Goal: Information Seeking & Learning: Learn about a topic

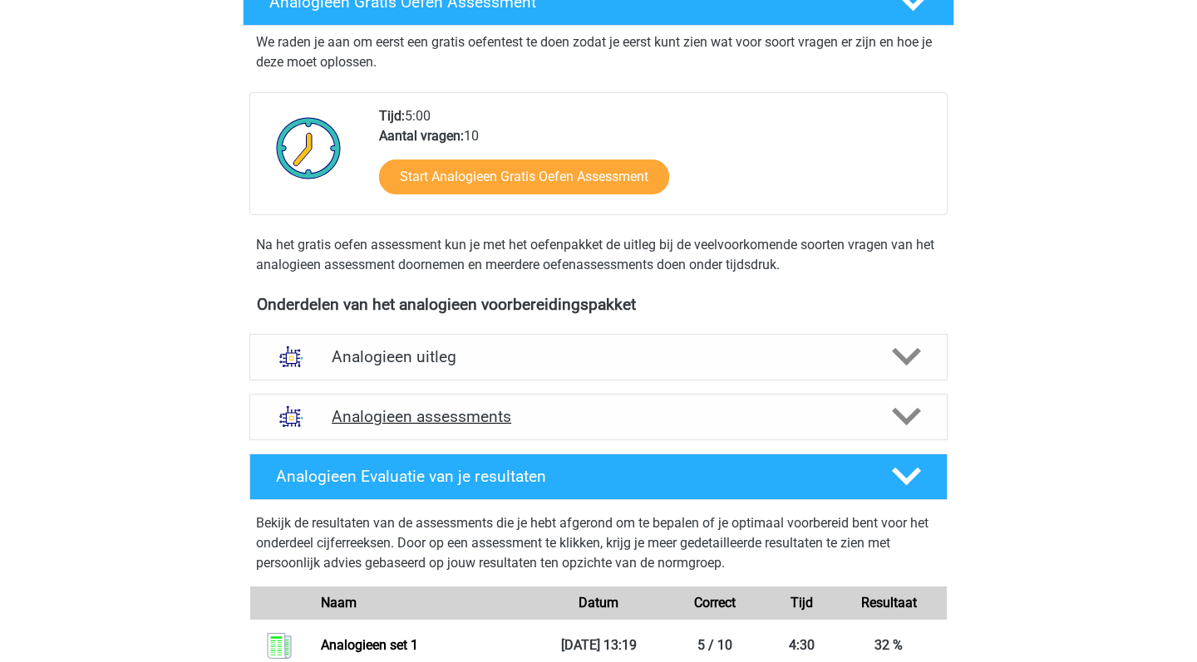
scroll to position [325, 0]
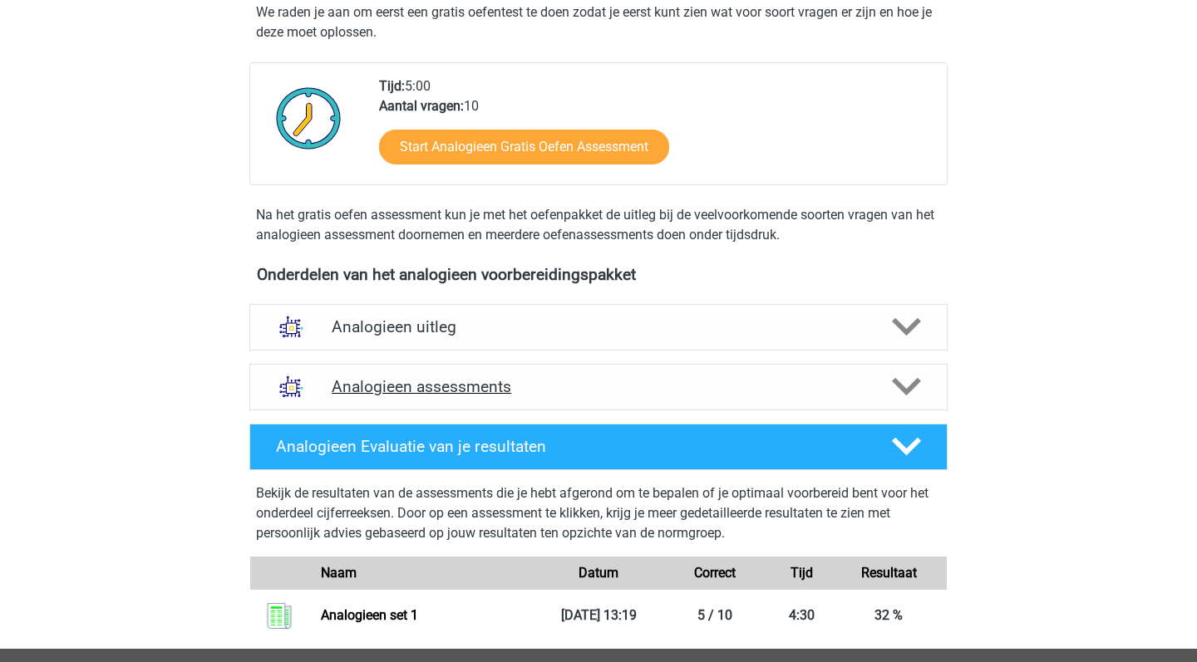
click at [631, 395] on h4 "Analogieen assessments" at bounding box center [598, 386] width 533 height 19
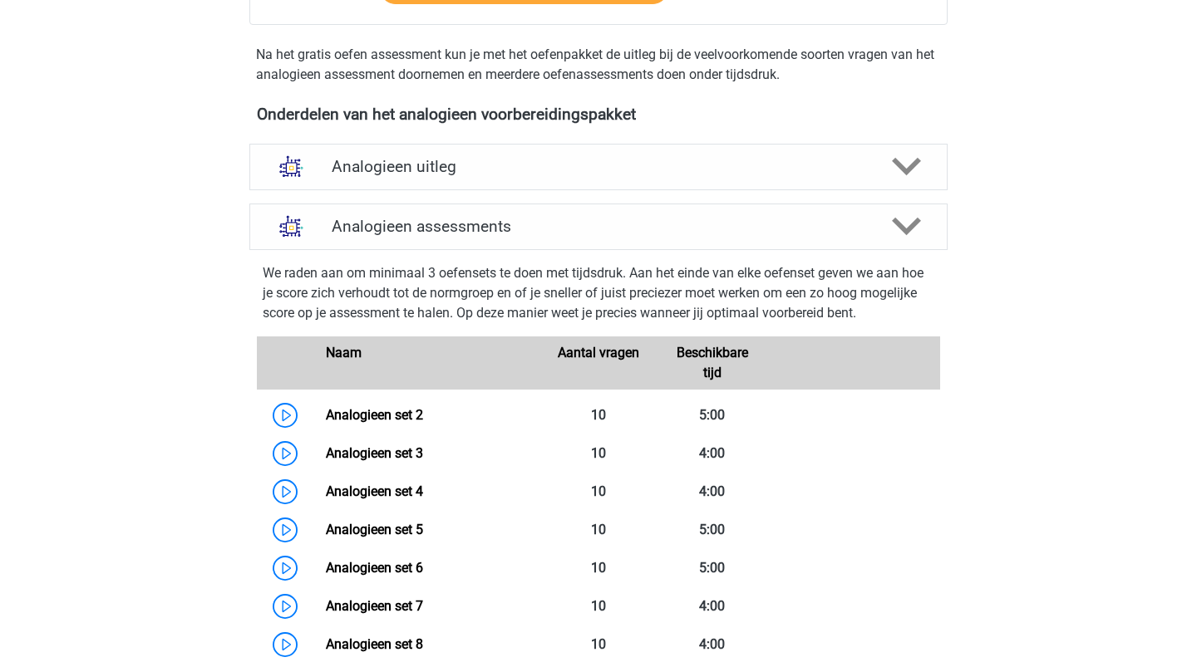
scroll to position [488, 0]
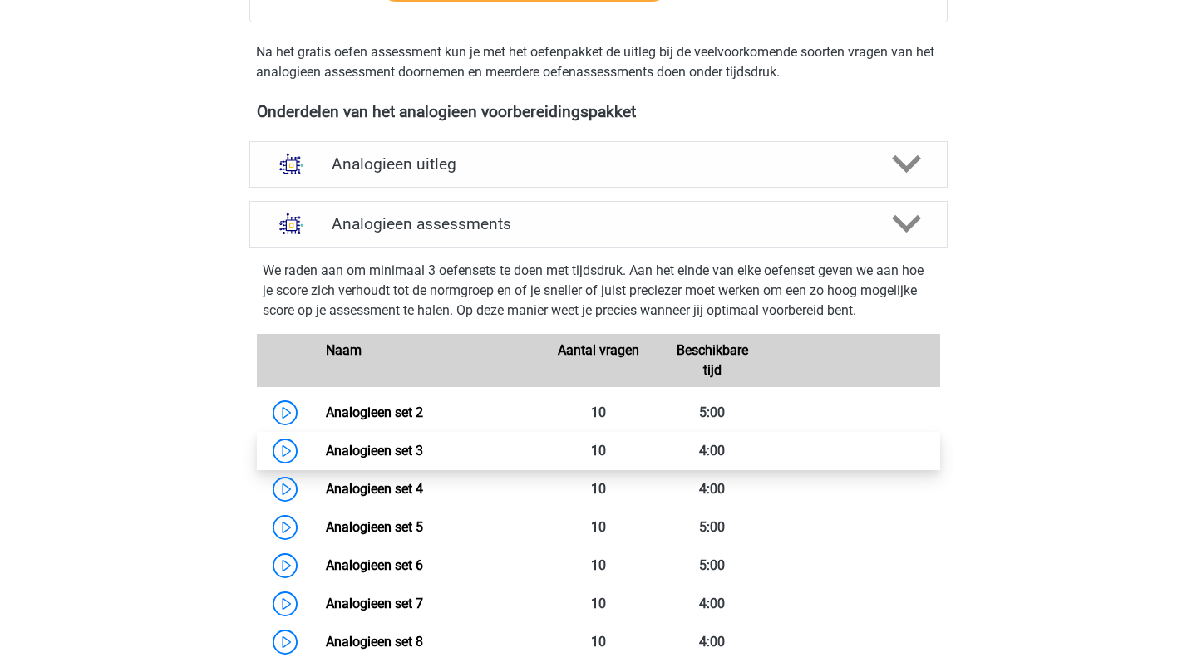
click at [326, 453] on link "Analogieen set 3" at bounding box center [374, 451] width 97 height 16
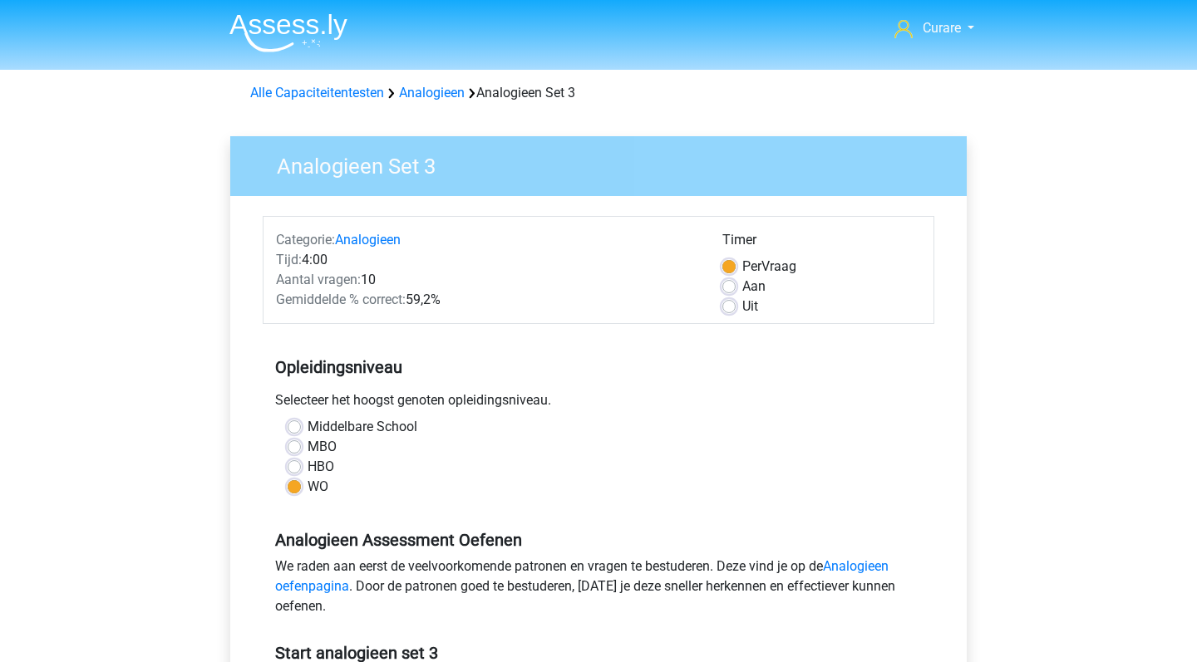
scroll to position [334, 0]
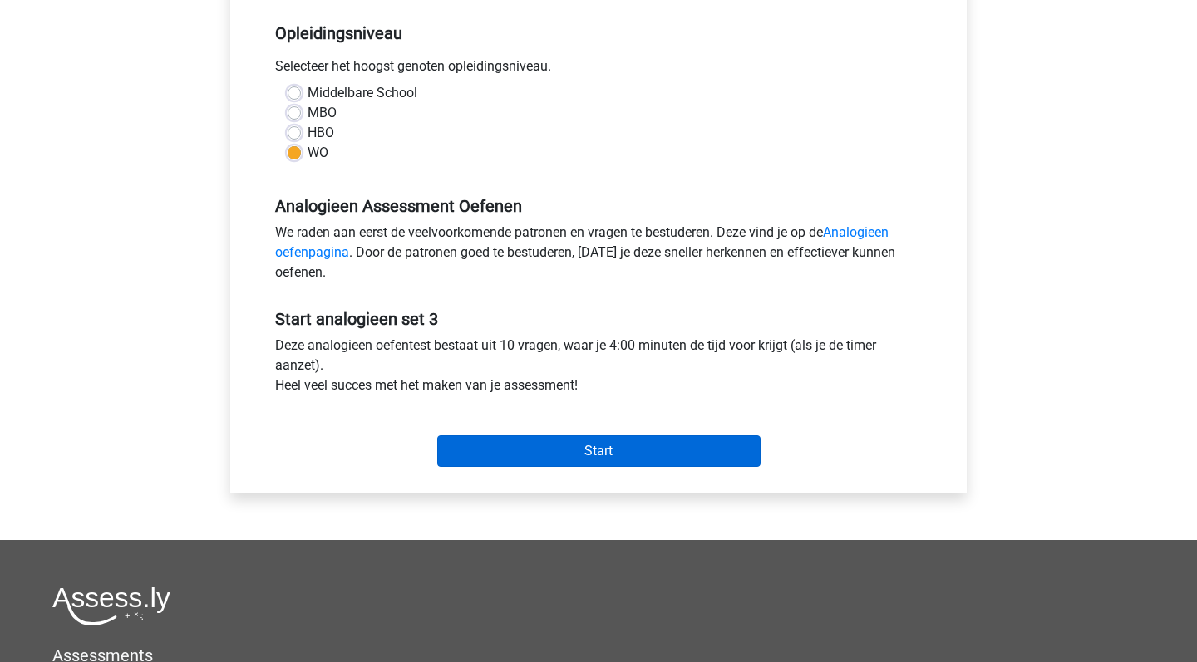
click at [597, 459] on input "Start" at bounding box center [598, 451] width 323 height 32
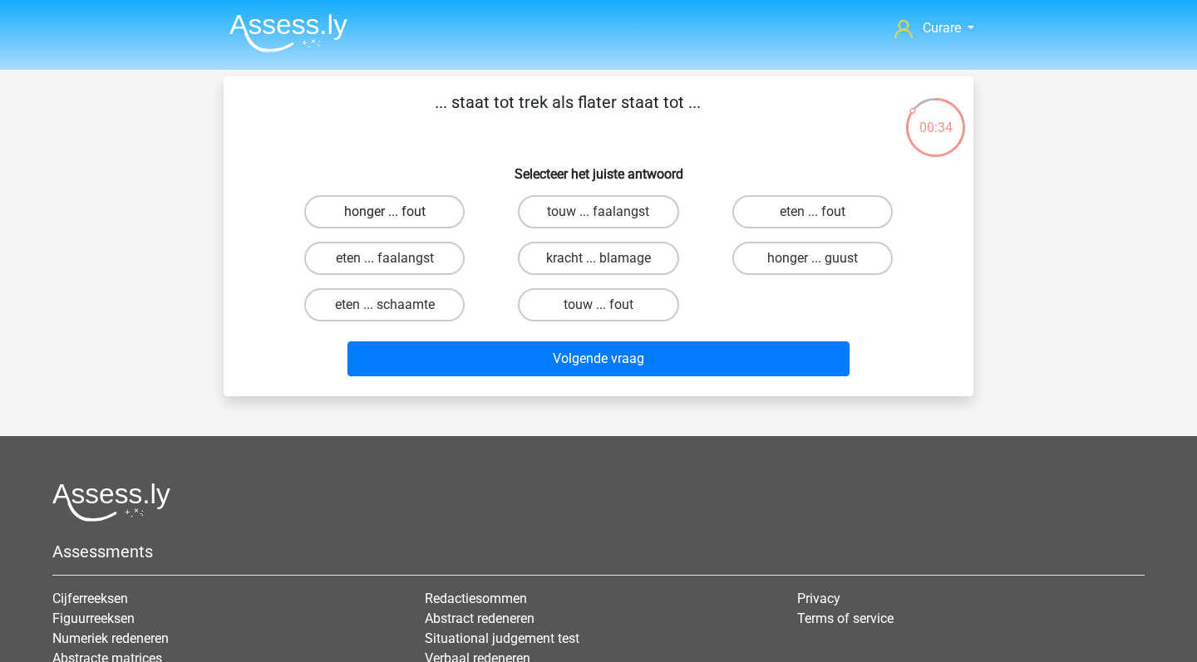
click at [424, 215] on label "honger ... fout" at bounding box center [384, 211] width 160 height 33
click at [396, 215] on input "honger ... fout" at bounding box center [390, 217] width 11 height 11
radio input "true"
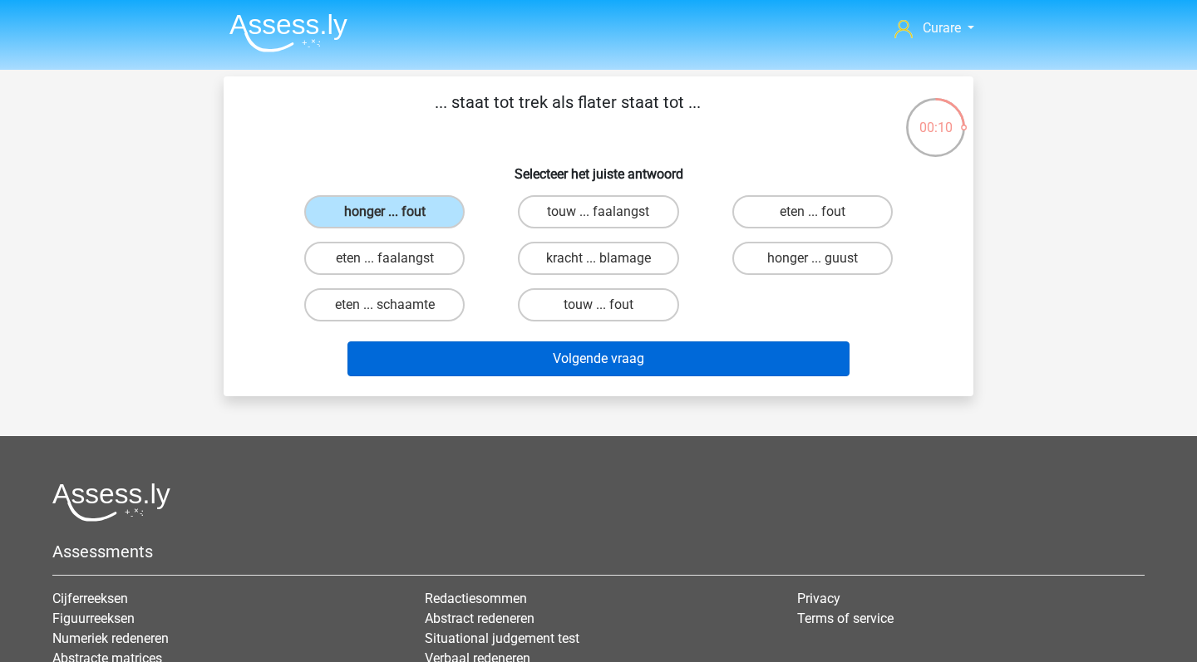
click at [586, 365] on button "Volgende vraag" at bounding box center [598, 359] width 503 height 35
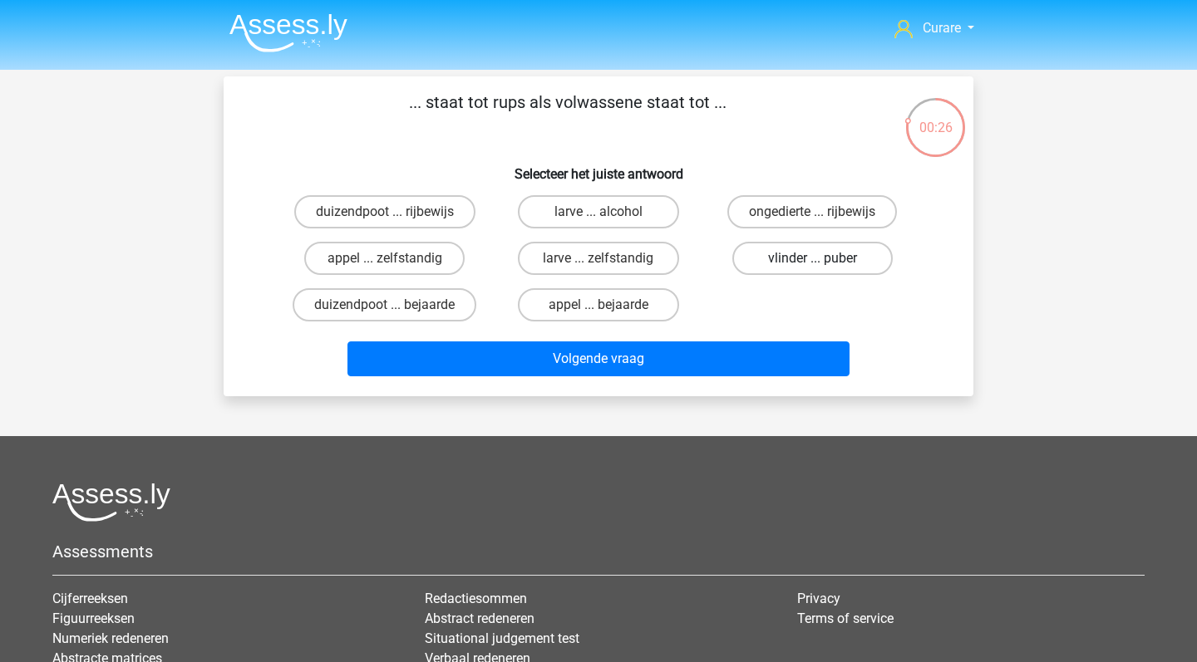
click at [814, 258] on label "vlinder ... puber" at bounding box center [812, 258] width 160 height 33
click at [814, 258] on input "vlinder ... puber" at bounding box center [817, 263] width 11 height 11
radio input "true"
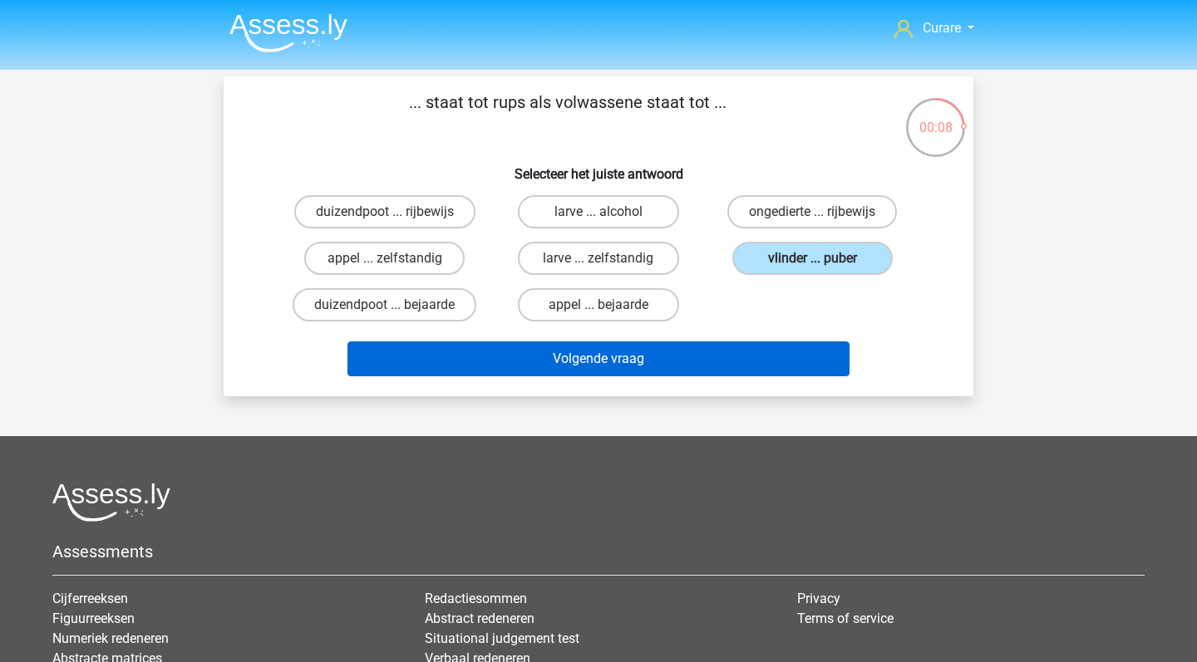
click at [688, 366] on button "Volgende vraag" at bounding box center [598, 359] width 503 height 35
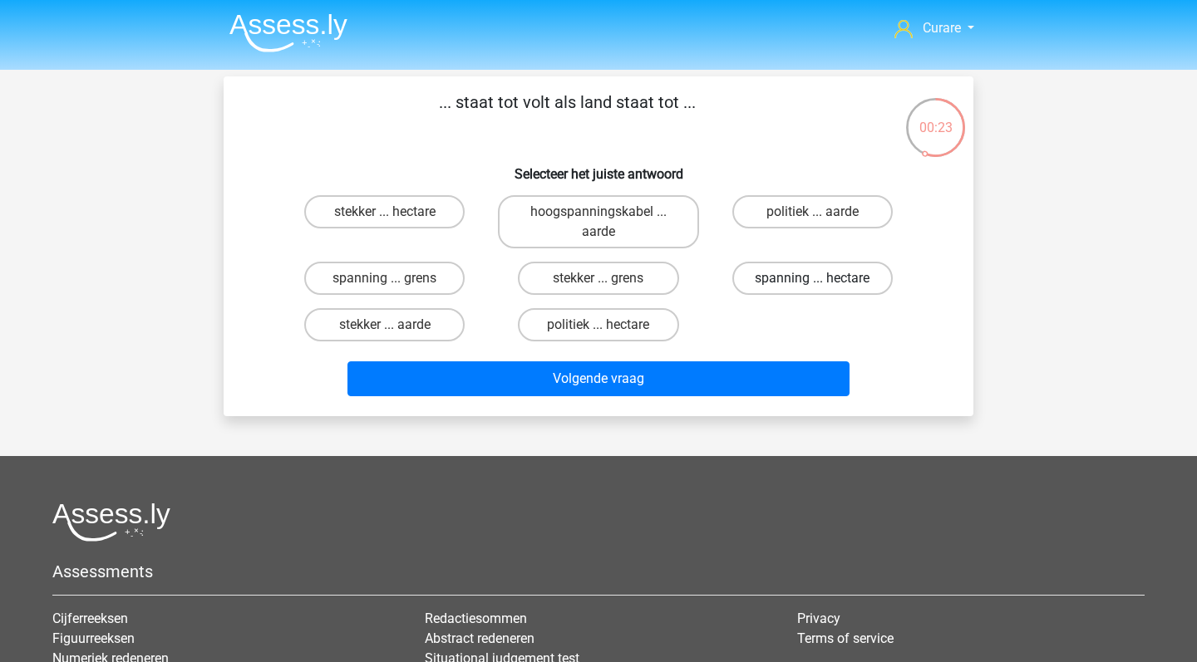
click at [839, 274] on label "spanning ... hectare" at bounding box center [812, 278] width 160 height 33
click at [823, 278] on input "spanning ... hectare" at bounding box center [817, 283] width 11 height 11
radio input "true"
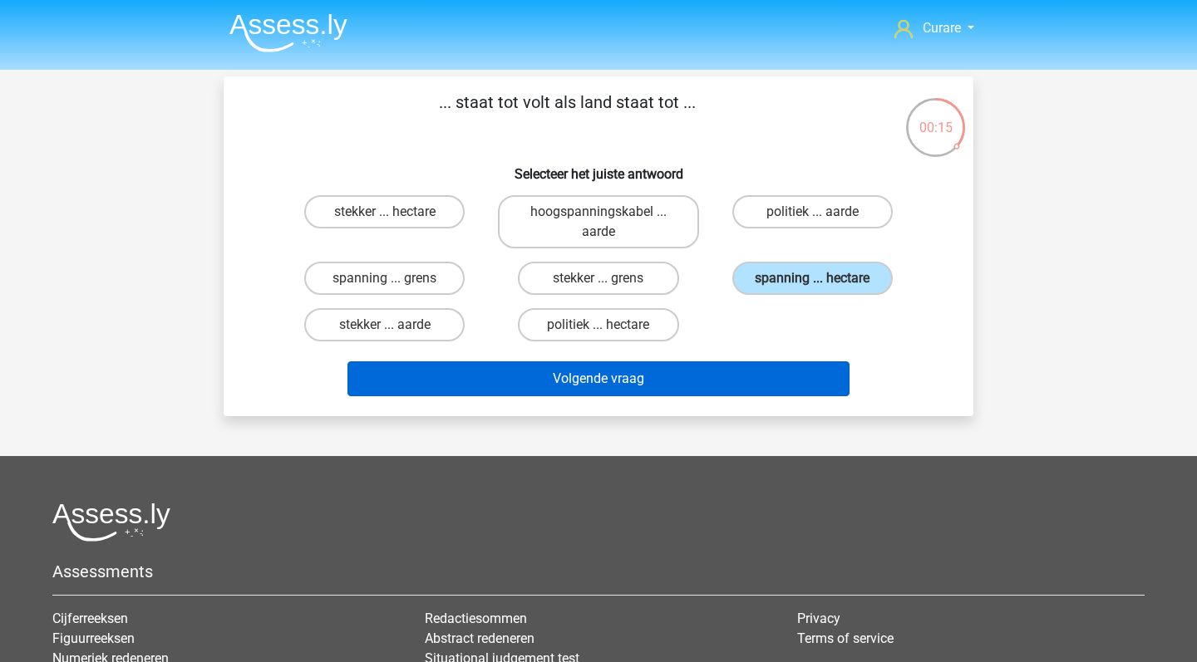
click at [757, 371] on button "Volgende vraag" at bounding box center [598, 378] width 503 height 35
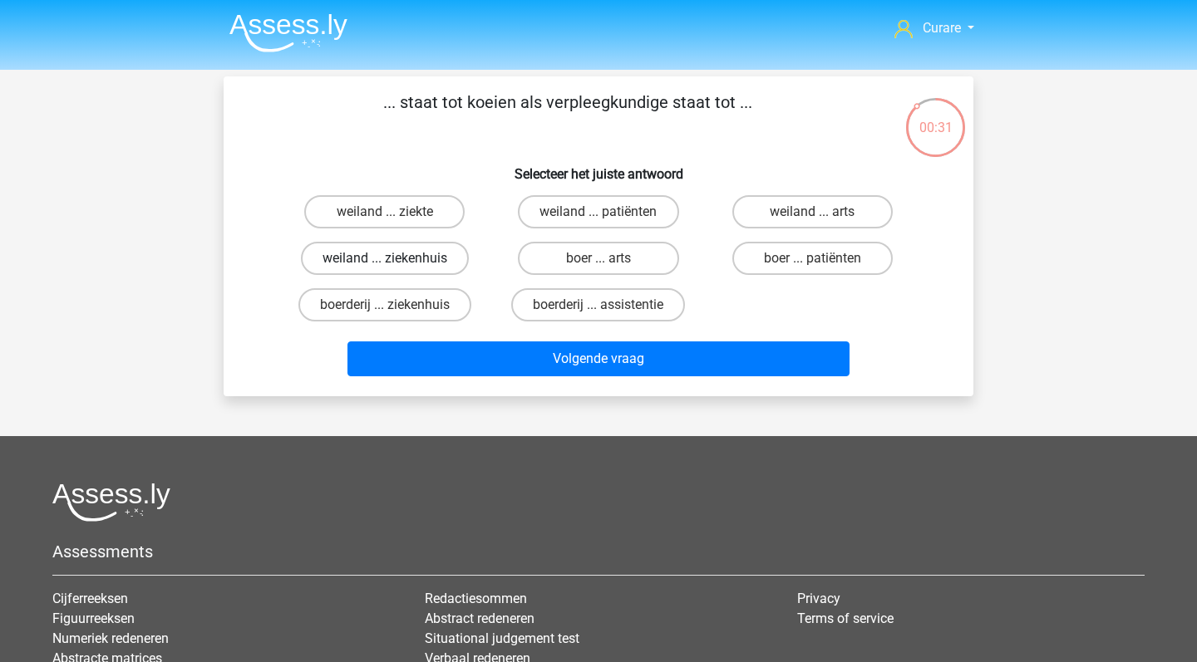
click at [424, 258] on label "weiland ... ziekenhuis" at bounding box center [385, 258] width 168 height 33
click at [396, 258] on input "weiland ... ziekenhuis" at bounding box center [390, 263] width 11 height 11
radio input "true"
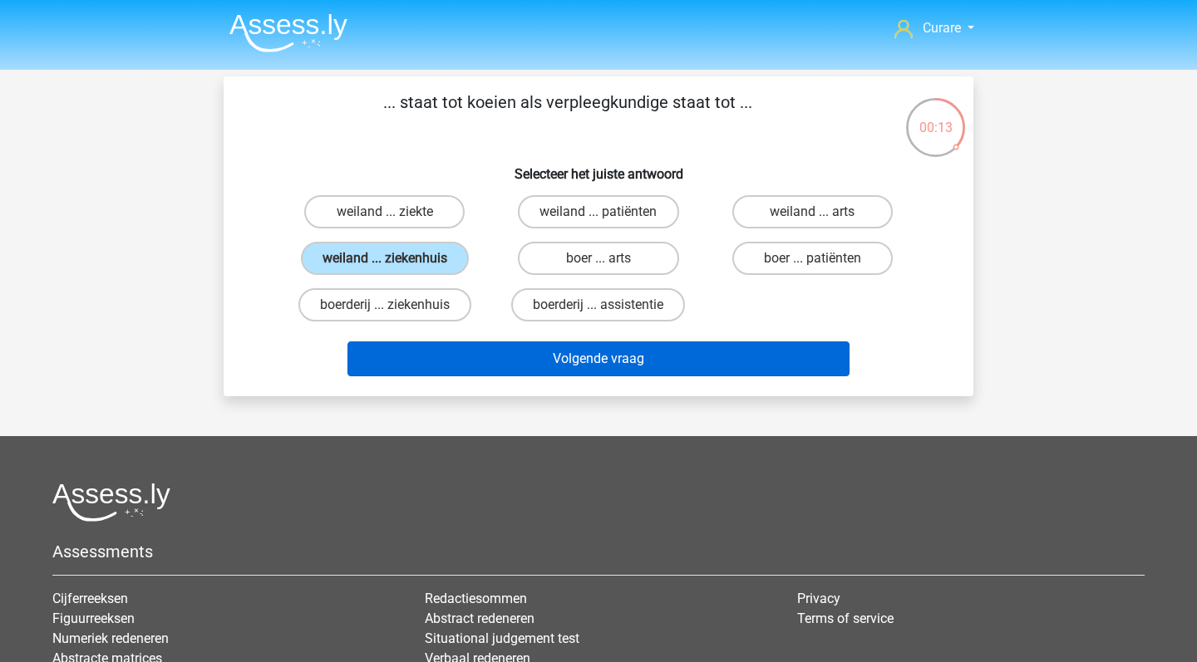
click at [640, 363] on button "Volgende vraag" at bounding box center [598, 359] width 503 height 35
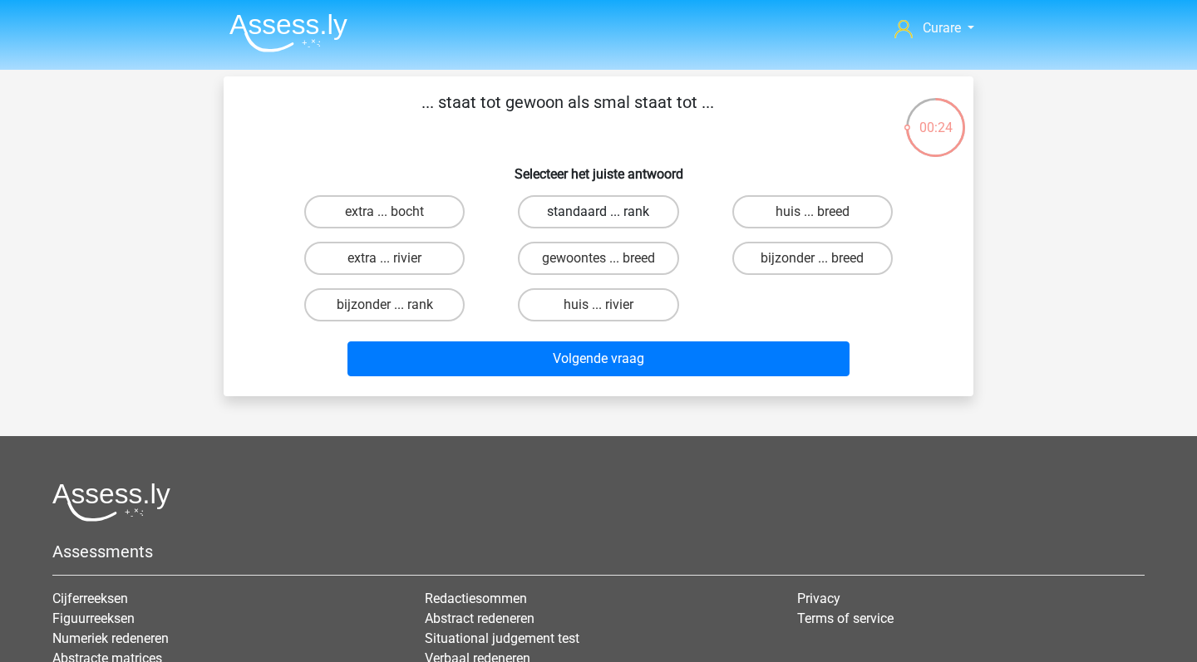
click at [622, 209] on label "standaard ... rank" at bounding box center [598, 211] width 160 height 33
click at [609, 212] on input "standaard ... rank" at bounding box center [603, 217] width 11 height 11
radio input "true"
click at [837, 256] on label "bijzonder ... breed" at bounding box center [812, 258] width 160 height 33
click at [823, 258] on input "bijzonder ... breed" at bounding box center [817, 263] width 11 height 11
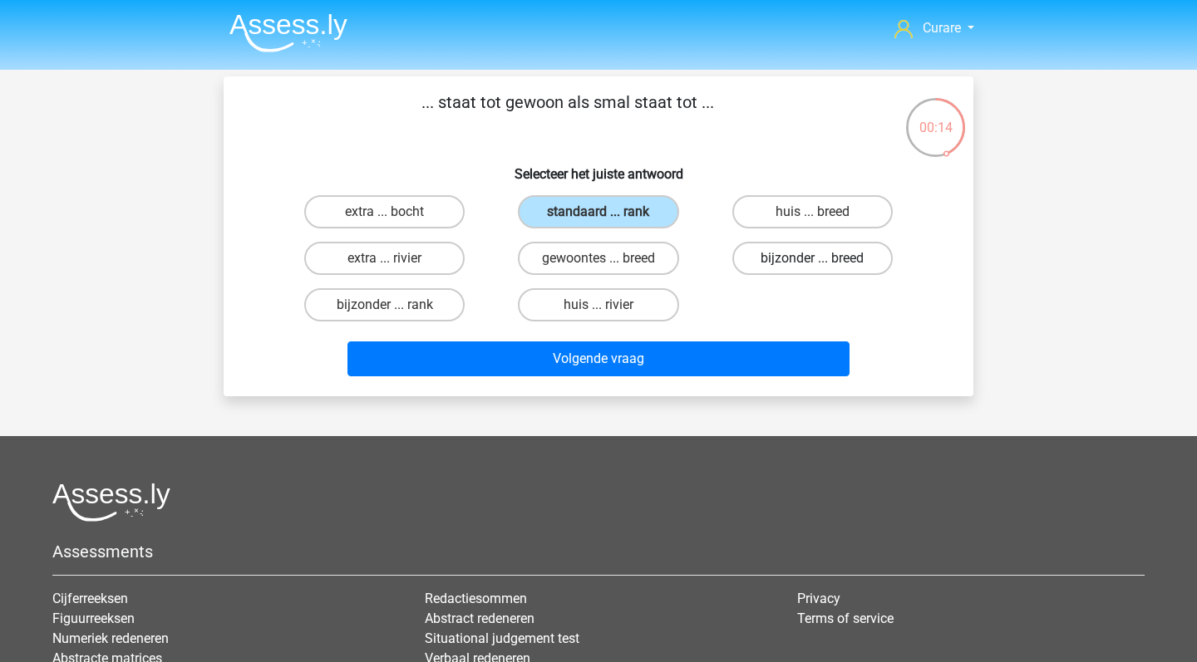
radio input "true"
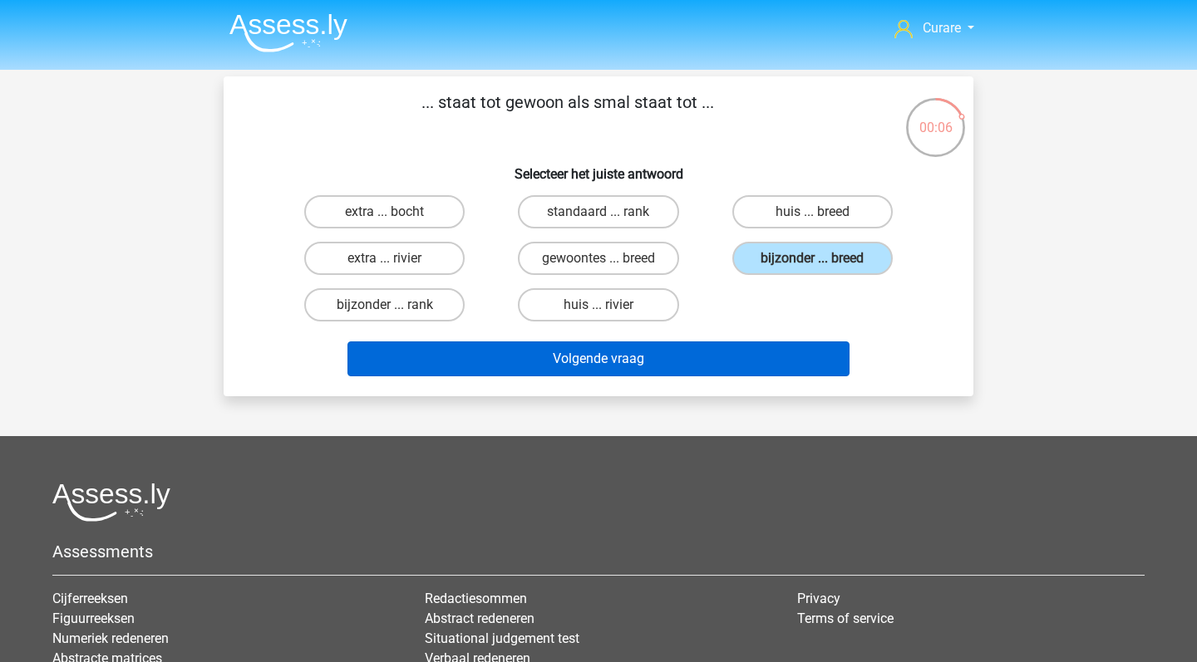
click at [750, 360] on button "Volgende vraag" at bounding box center [598, 359] width 503 height 35
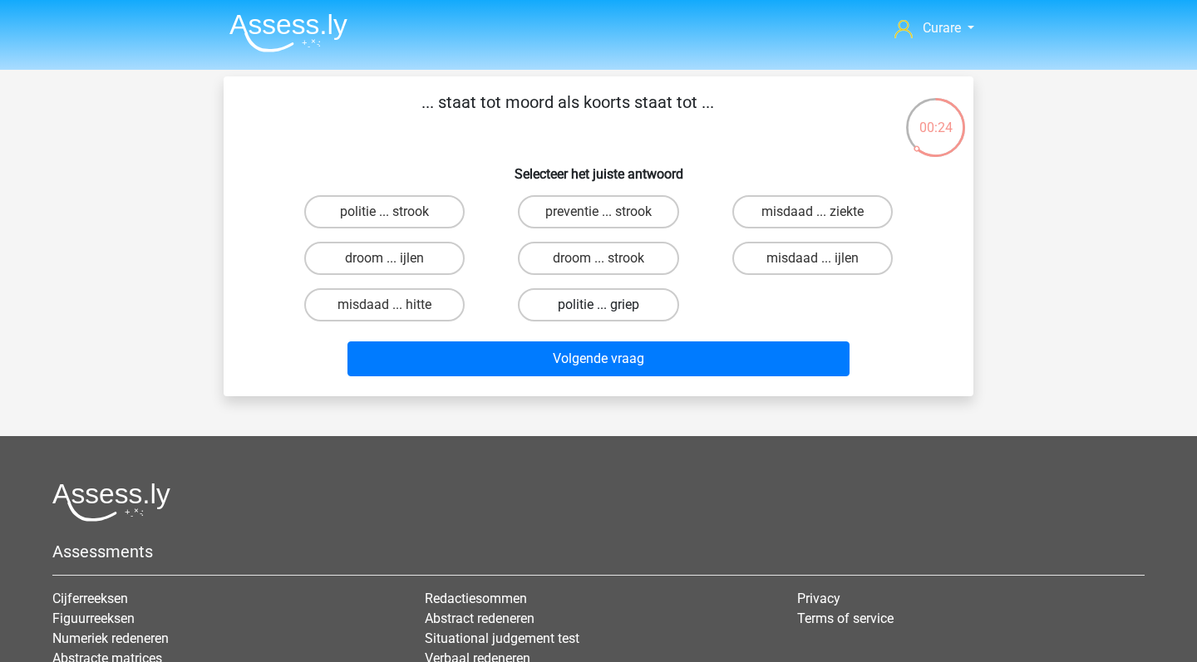
click at [631, 311] on label "politie ... griep" at bounding box center [598, 304] width 160 height 33
click at [609, 311] on input "politie ... griep" at bounding box center [603, 310] width 11 height 11
radio input "true"
click at [906, 314] on div "politie ... strook preventie ... strook misdaad ... ziekte droom ... ijlen droo…" at bounding box center [598, 259] width 641 height 140
click at [580, 265] on label "droom ... strook" at bounding box center [598, 258] width 160 height 33
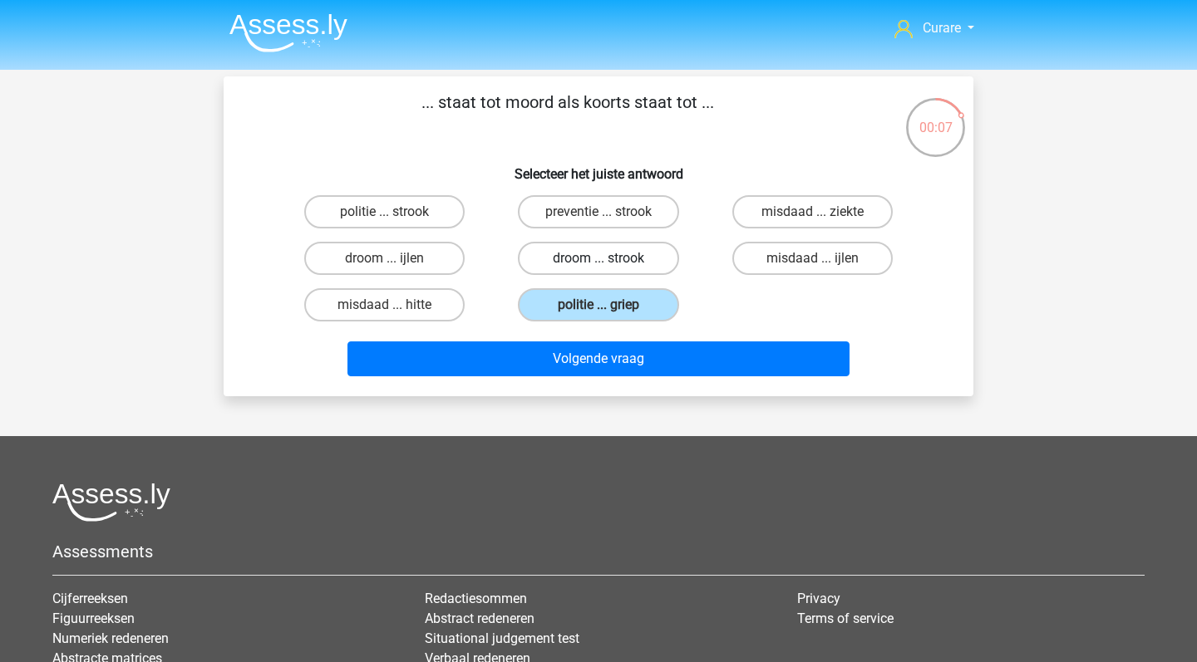
click at [598, 265] on input "droom ... strook" at bounding box center [603, 263] width 11 height 11
radio input "true"
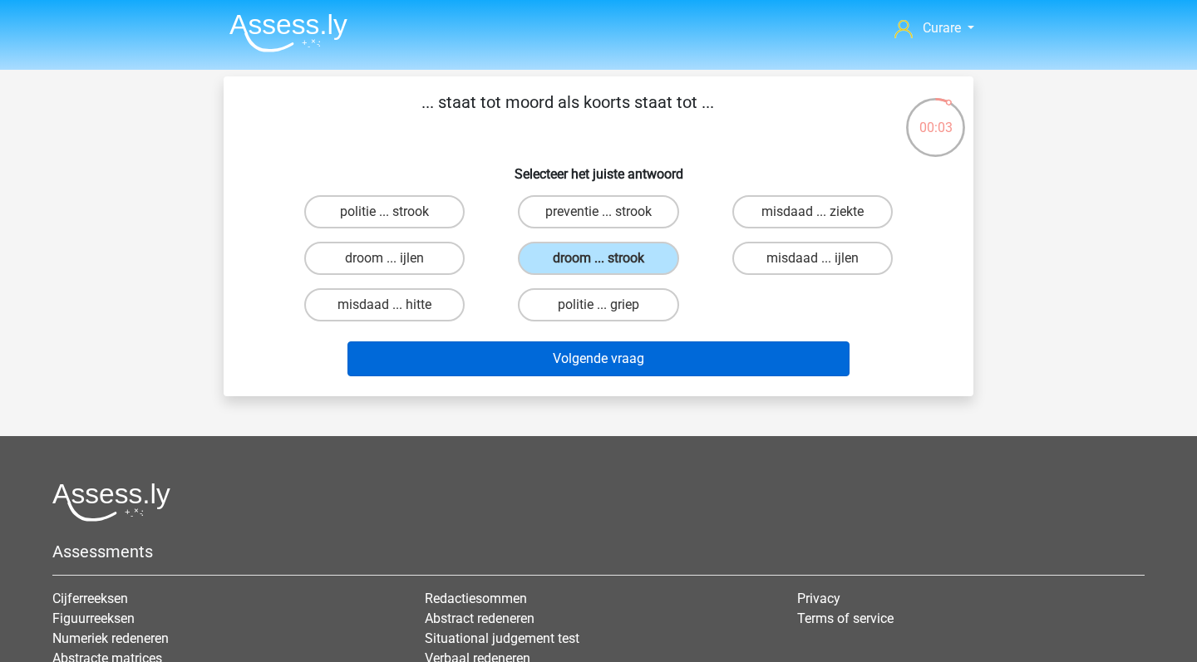
click at [695, 363] on button "Volgende vraag" at bounding box center [598, 359] width 503 height 35
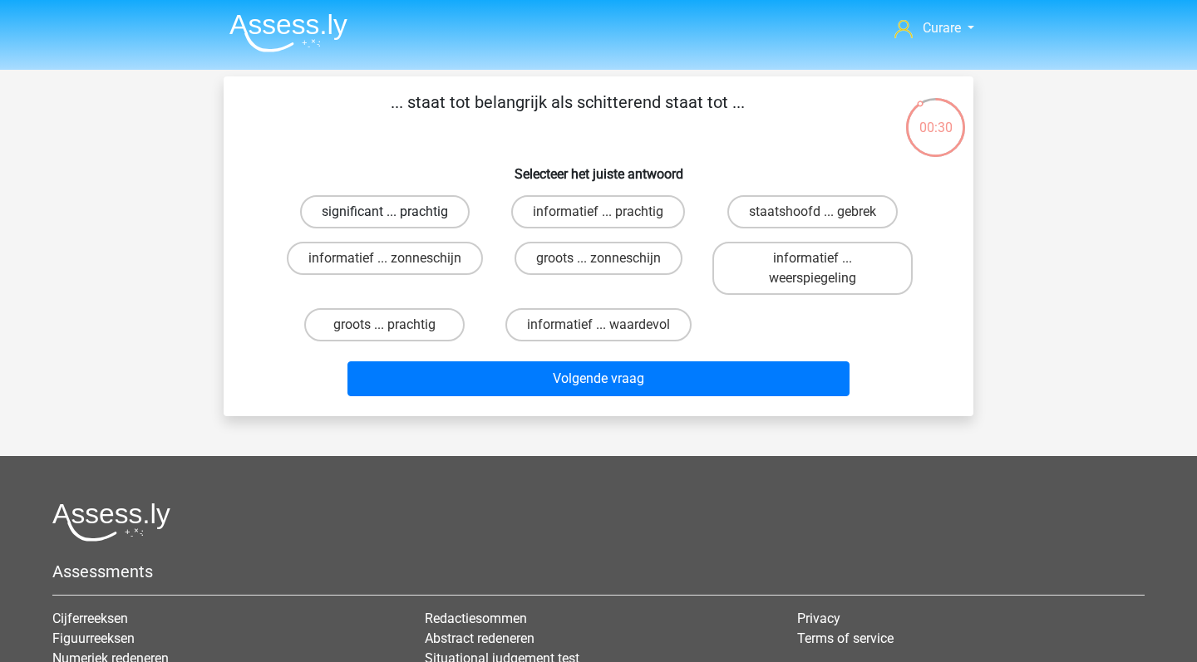
click at [426, 213] on label "significant ... prachtig" at bounding box center [385, 211] width 170 height 33
click at [396, 213] on input "significant ... prachtig" at bounding box center [390, 217] width 11 height 11
radio input "true"
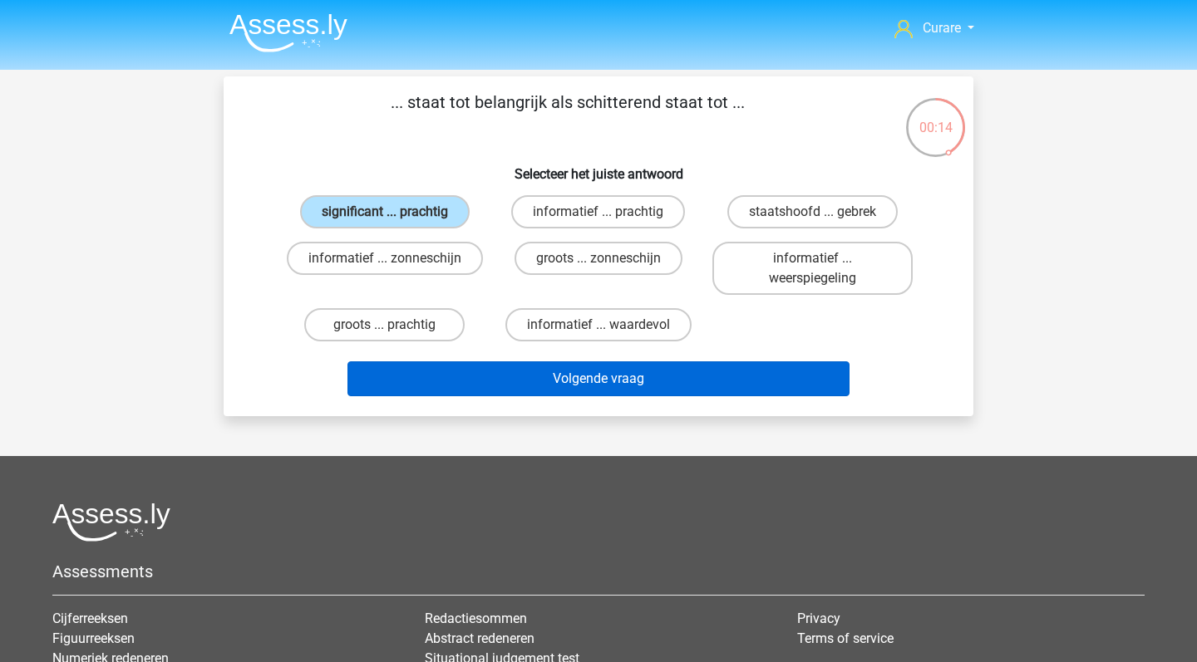
click at [641, 385] on button "Volgende vraag" at bounding box center [598, 378] width 503 height 35
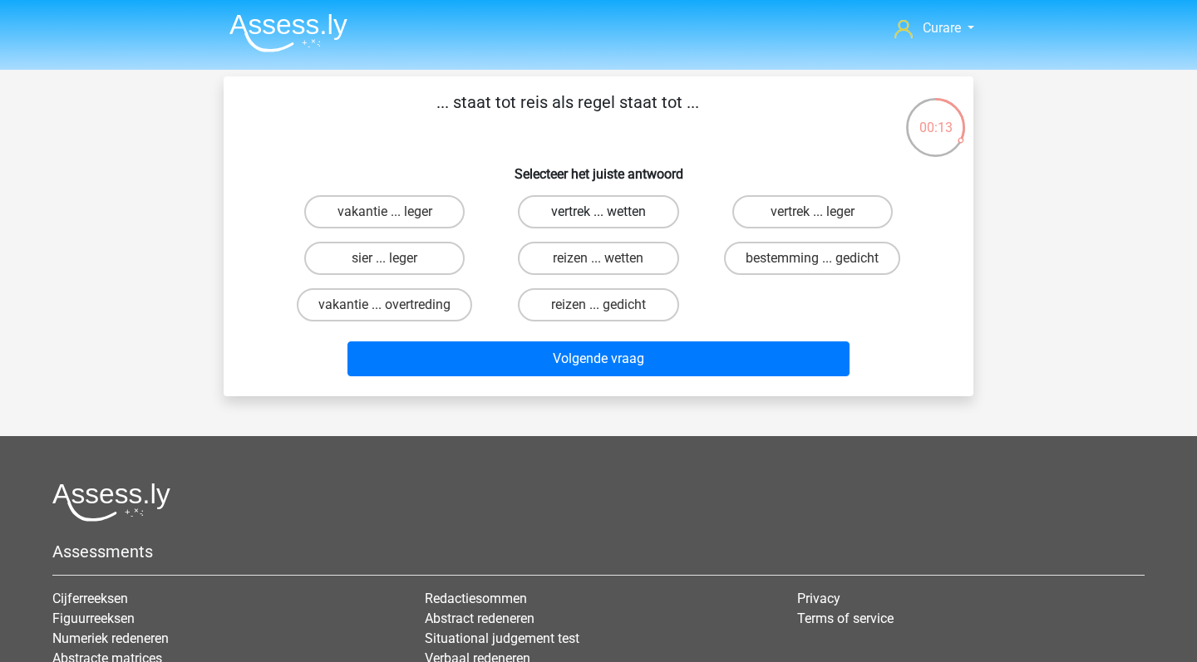
click at [645, 210] on label "vertrek ... wetten" at bounding box center [598, 211] width 160 height 33
click at [609, 212] on input "vertrek ... wetten" at bounding box center [603, 217] width 11 height 11
radio input "true"
click at [840, 258] on label "bestemming ... gedicht" at bounding box center [812, 258] width 176 height 33
click at [823, 258] on input "bestemming ... gedicht" at bounding box center [817, 263] width 11 height 11
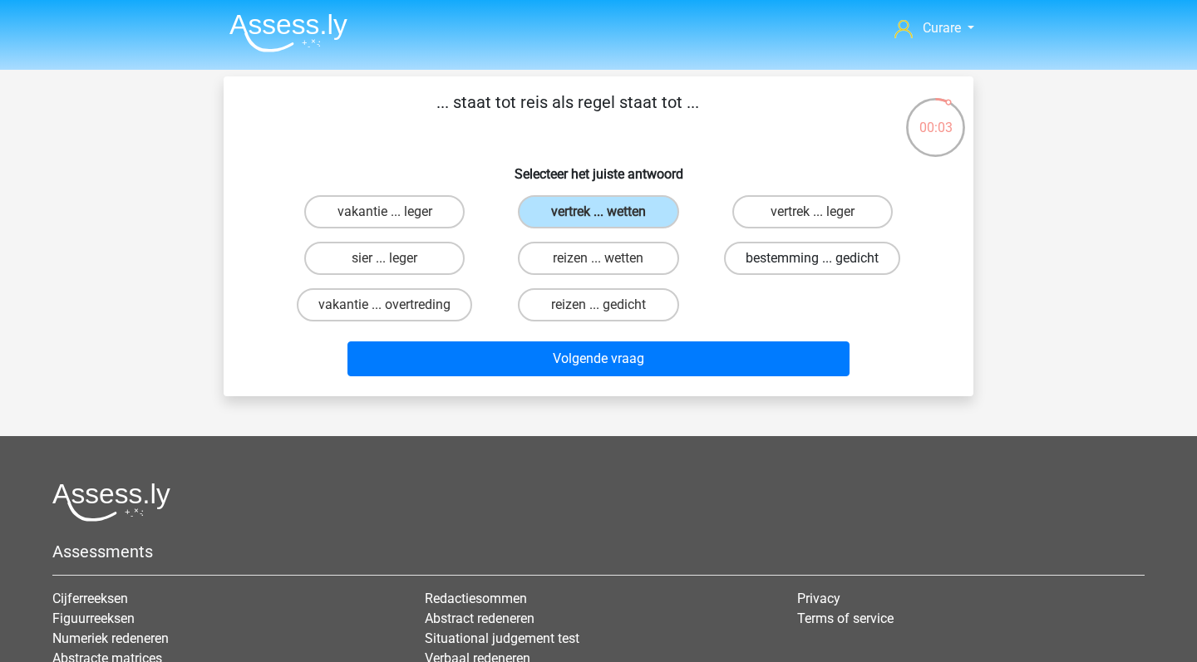
radio input "true"
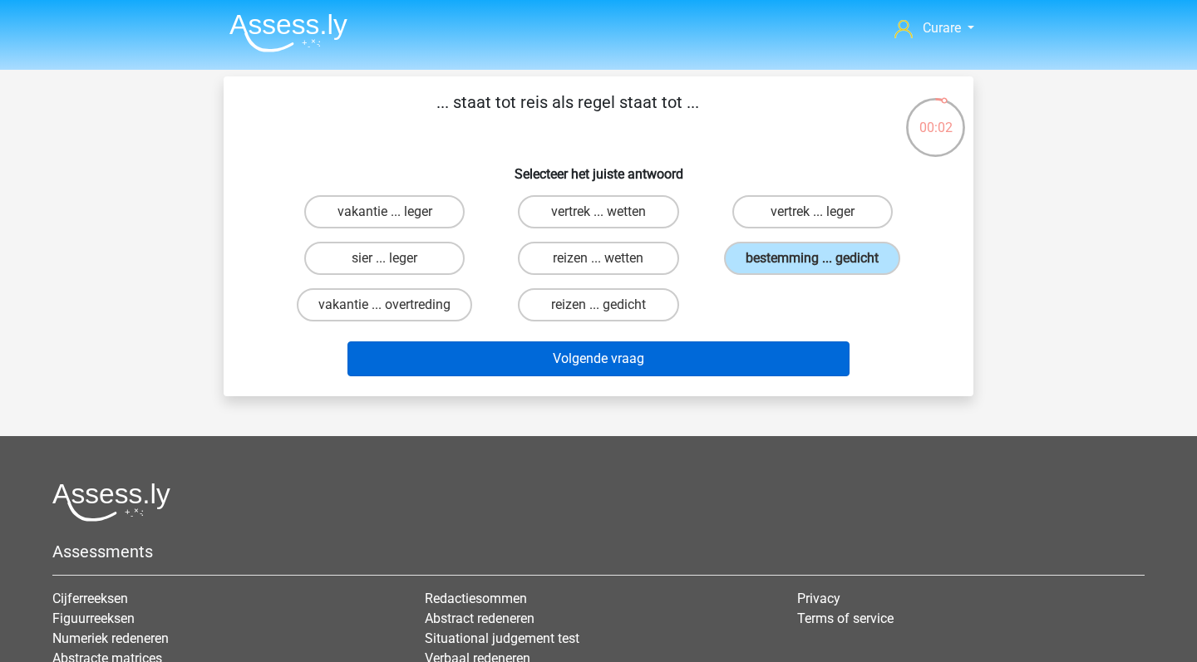
click at [717, 359] on button "Volgende vraag" at bounding box center [598, 359] width 503 height 35
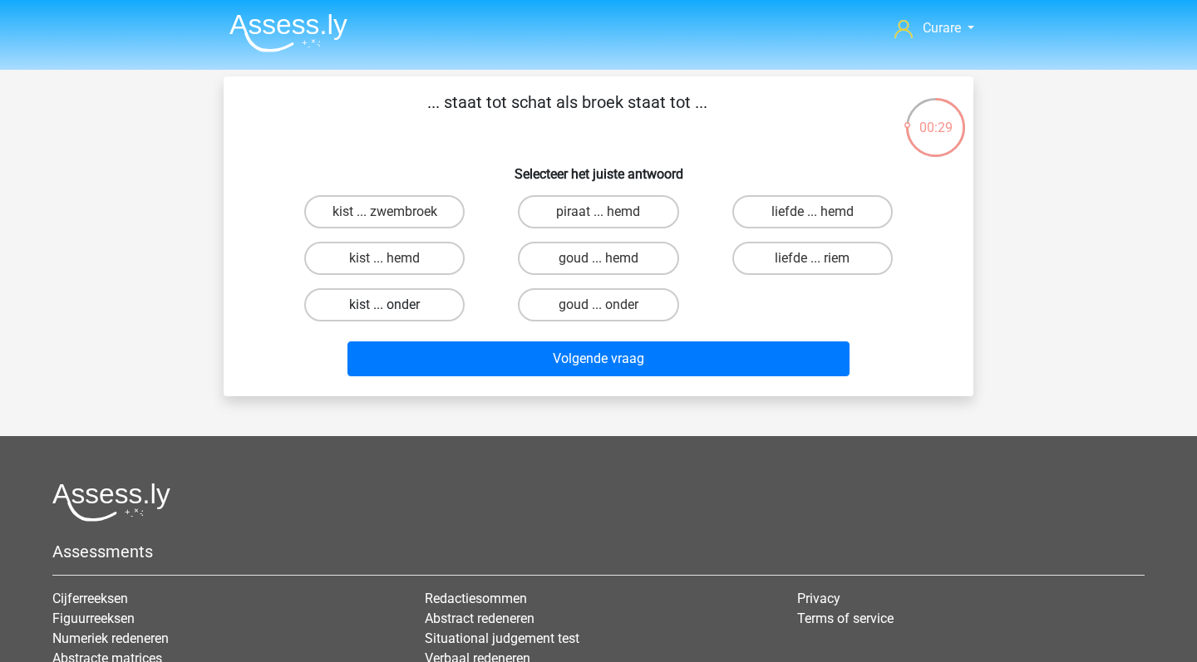
click at [437, 303] on label "kist ... onder" at bounding box center [384, 304] width 160 height 33
click at [396, 305] on input "kist ... onder" at bounding box center [390, 310] width 11 height 11
radio input "true"
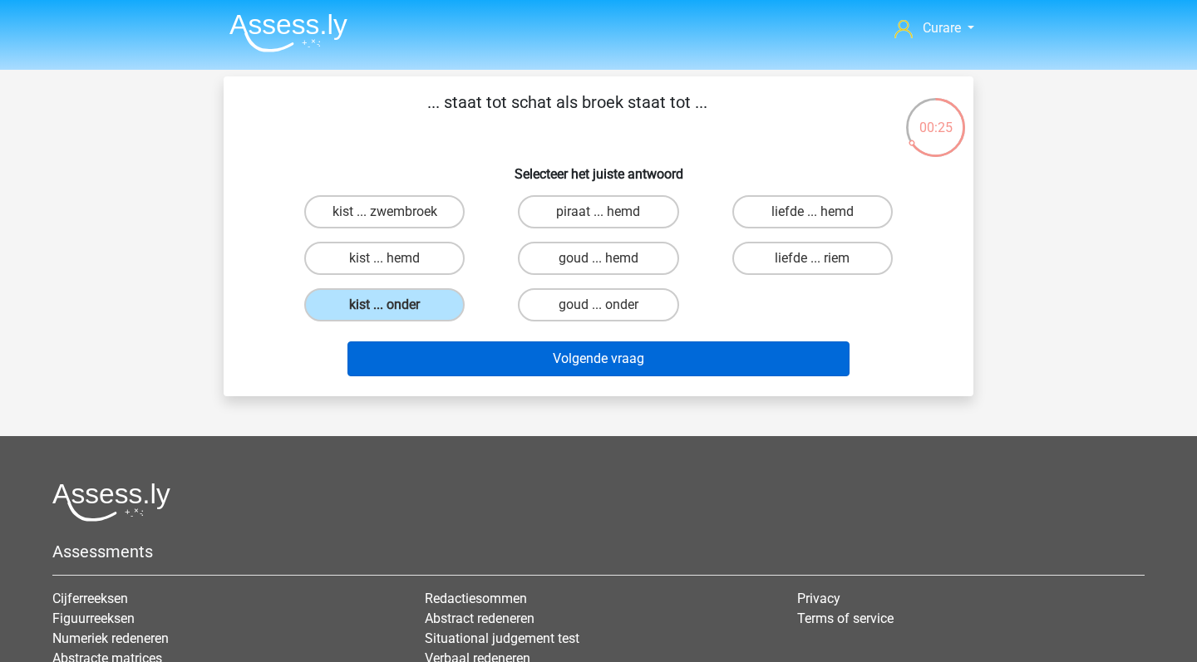
click at [615, 358] on button "Volgende vraag" at bounding box center [598, 359] width 503 height 35
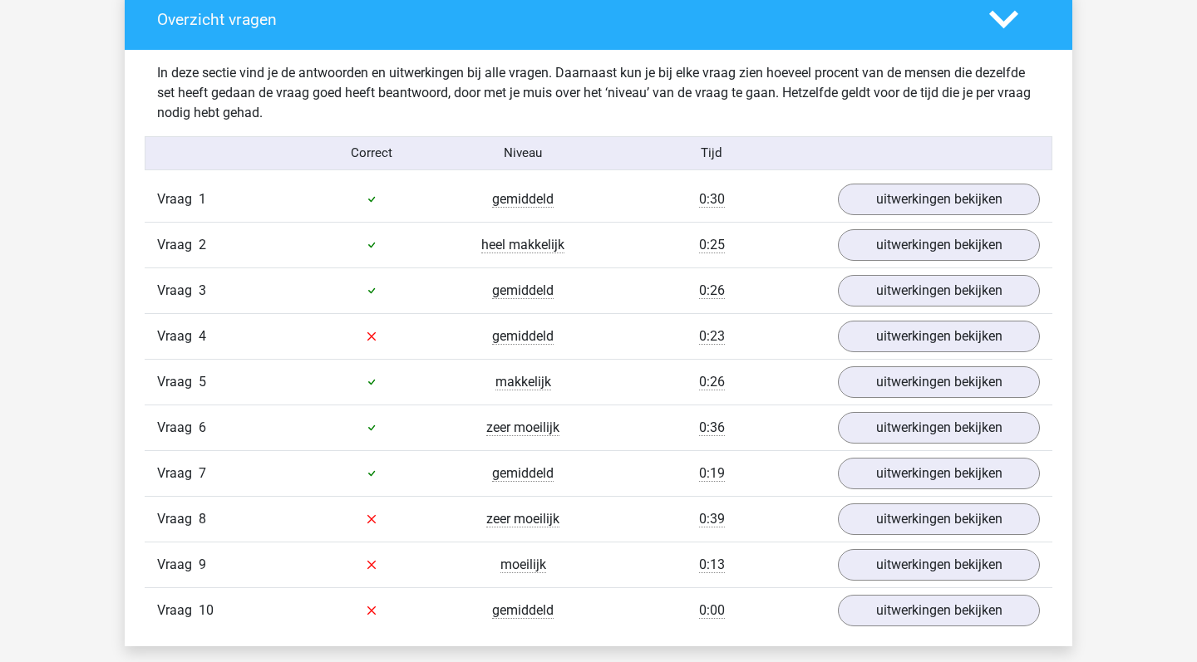
scroll to position [974, 0]
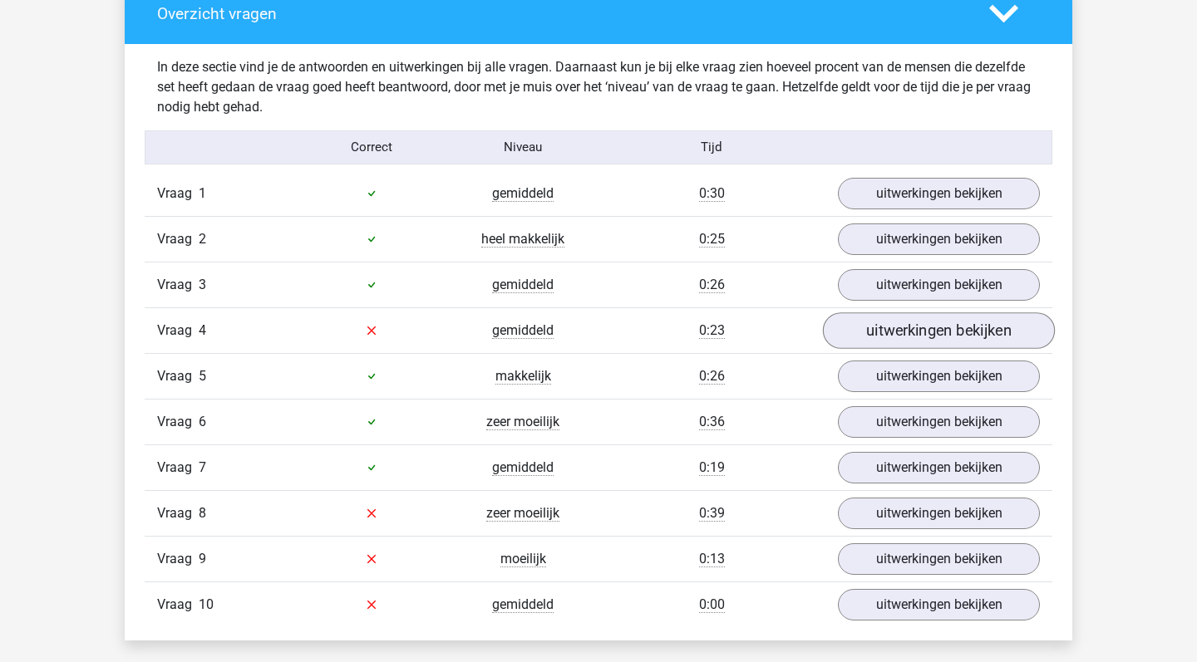
click at [935, 324] on link "uitwerkingen bekijken" at bounding box center [939, 330] width 232 height 37
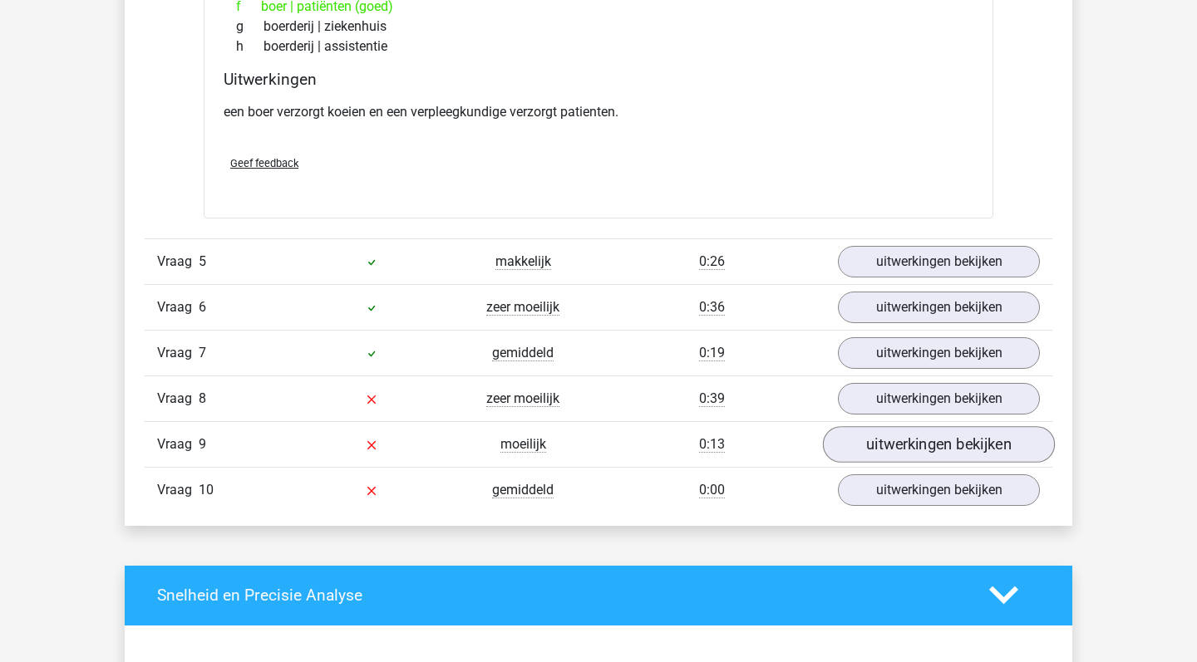
scroll to position [1507, 0]
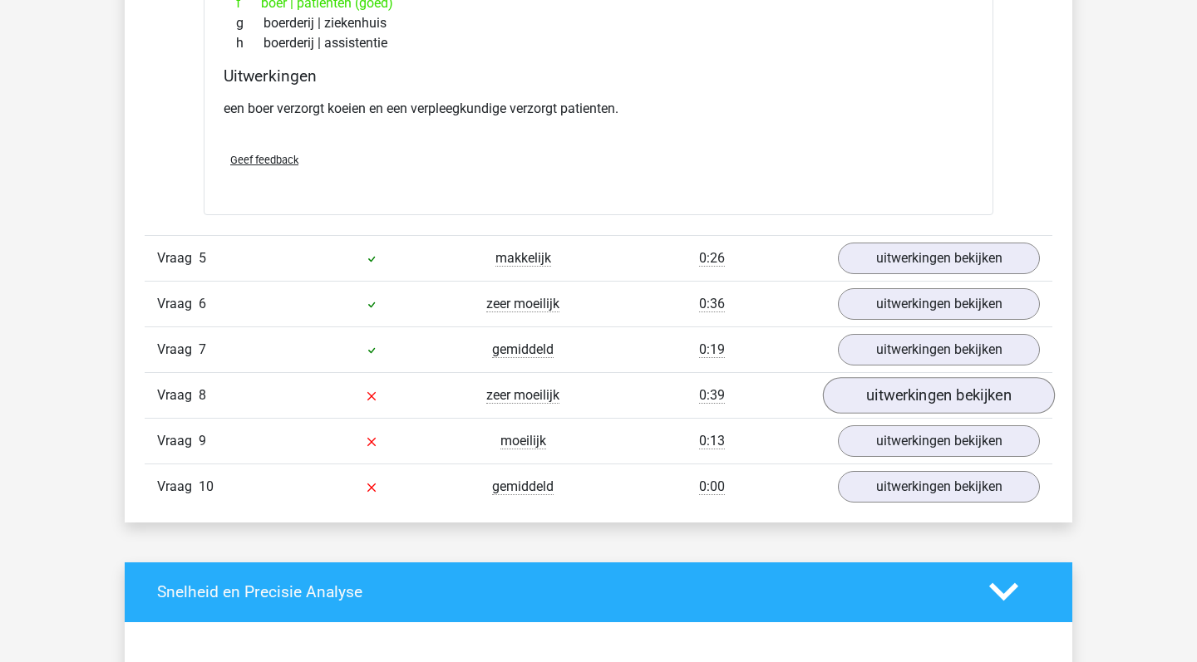
click at [927, 401] on link "uitwerkingen bekijken" at bounding box center [939, 395] width 232 height 37
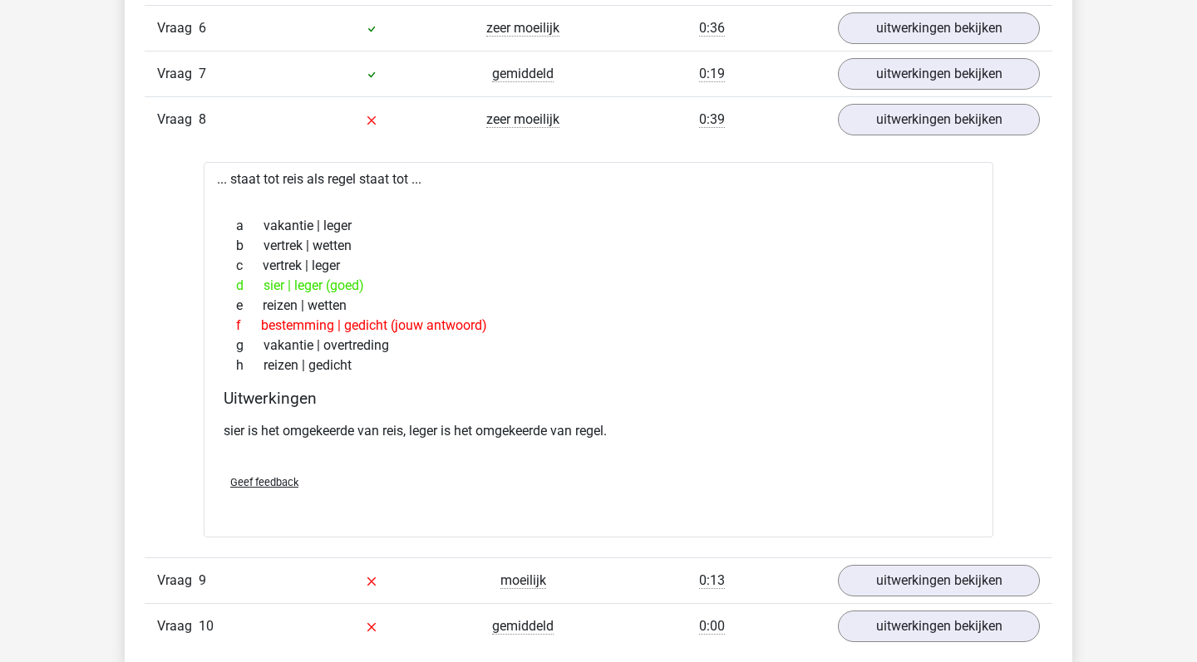
scroll to position [1868, 0]
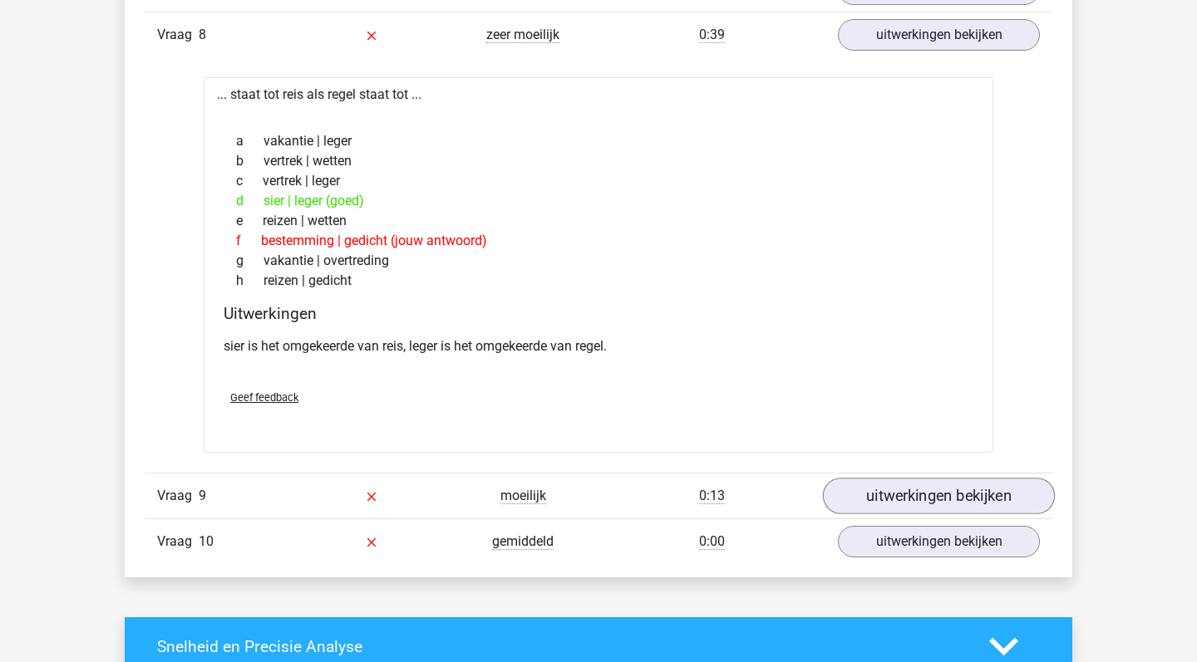
click at [897, 497] on link "uitwerkingen bekijken" at bounding box center [939, 496] width 232 height 37
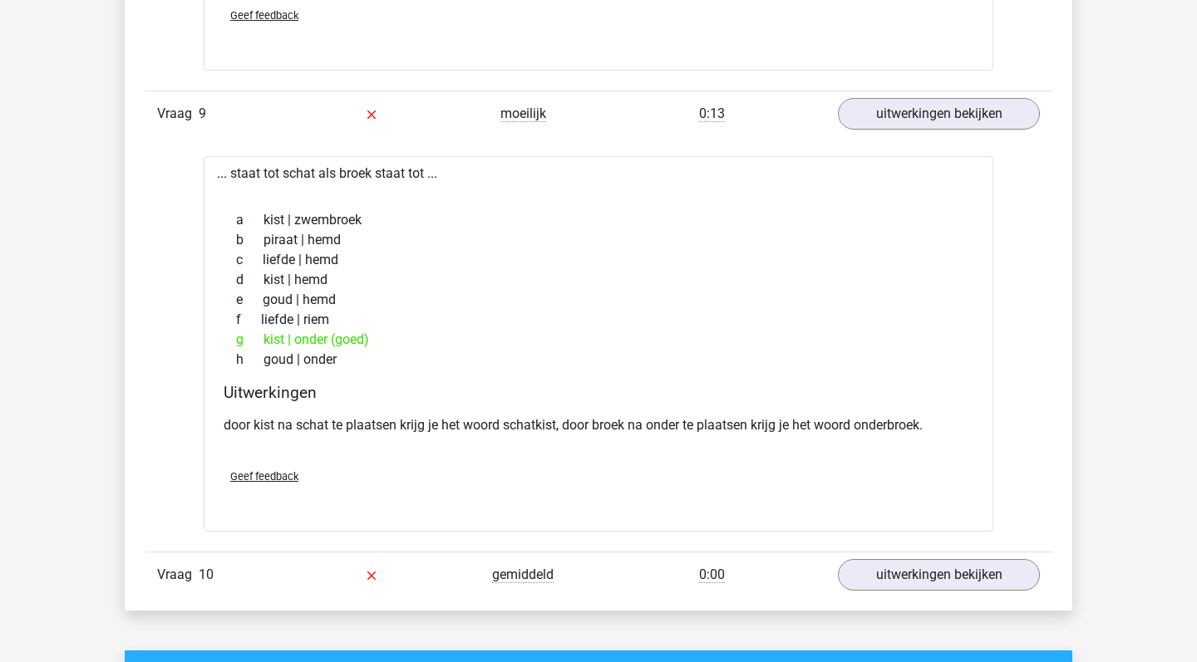
scroll to position [2253, 0]
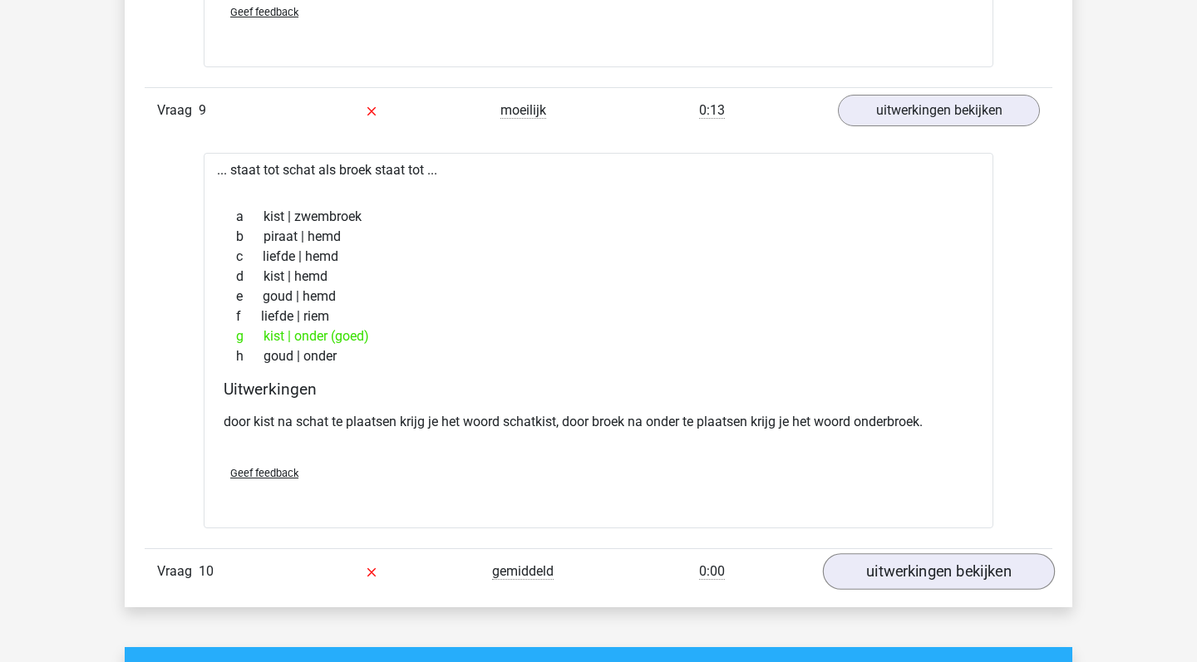
click at [948, 577] on link "uitwerkingen bekijken" at bounding box center [939, 571] width 232 height 37
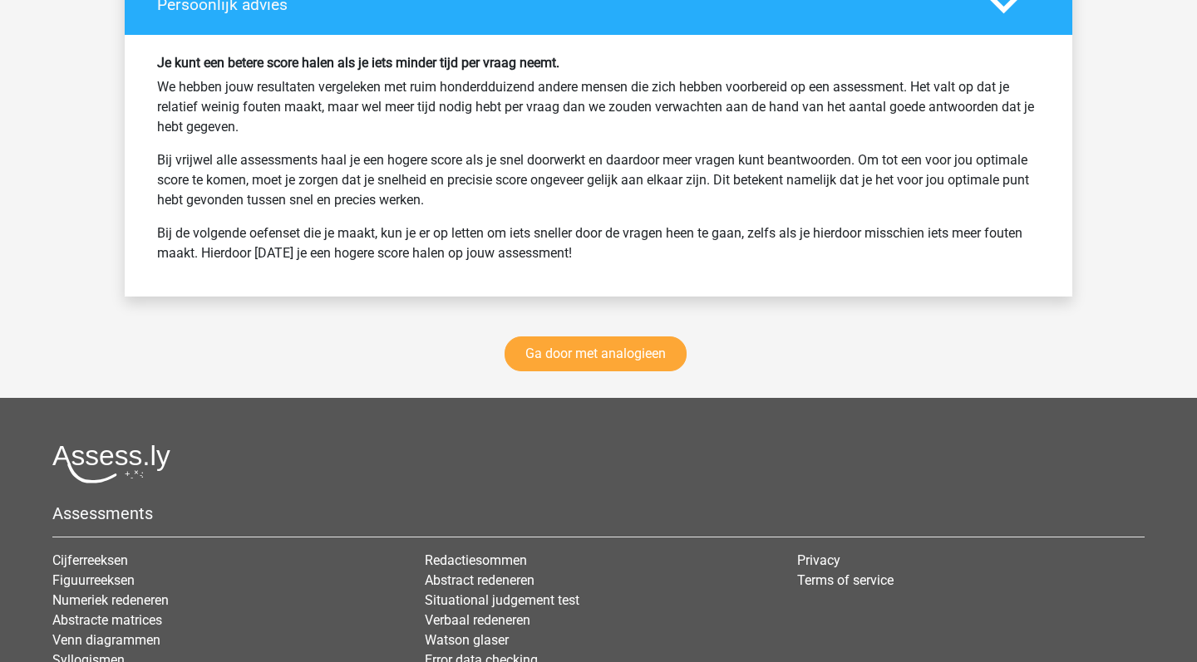
scroll to position [3847, 0]
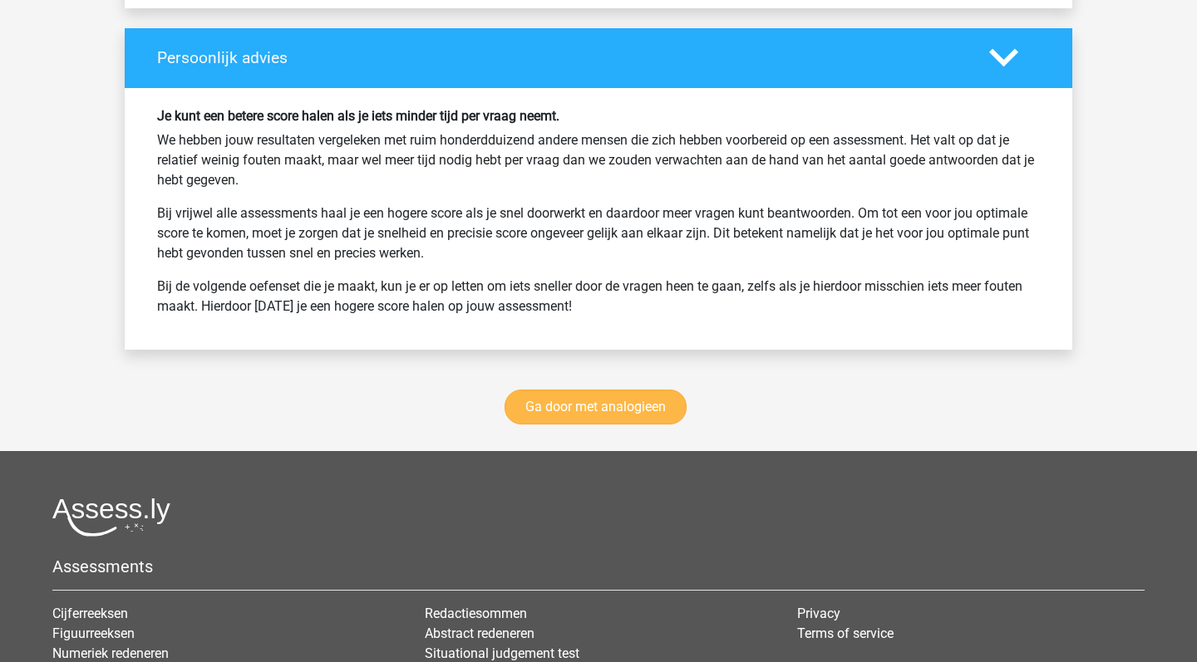
click at [605, 404] on link "Ga door met analogieen" at bounding box center [595, 407] width 182 height 35
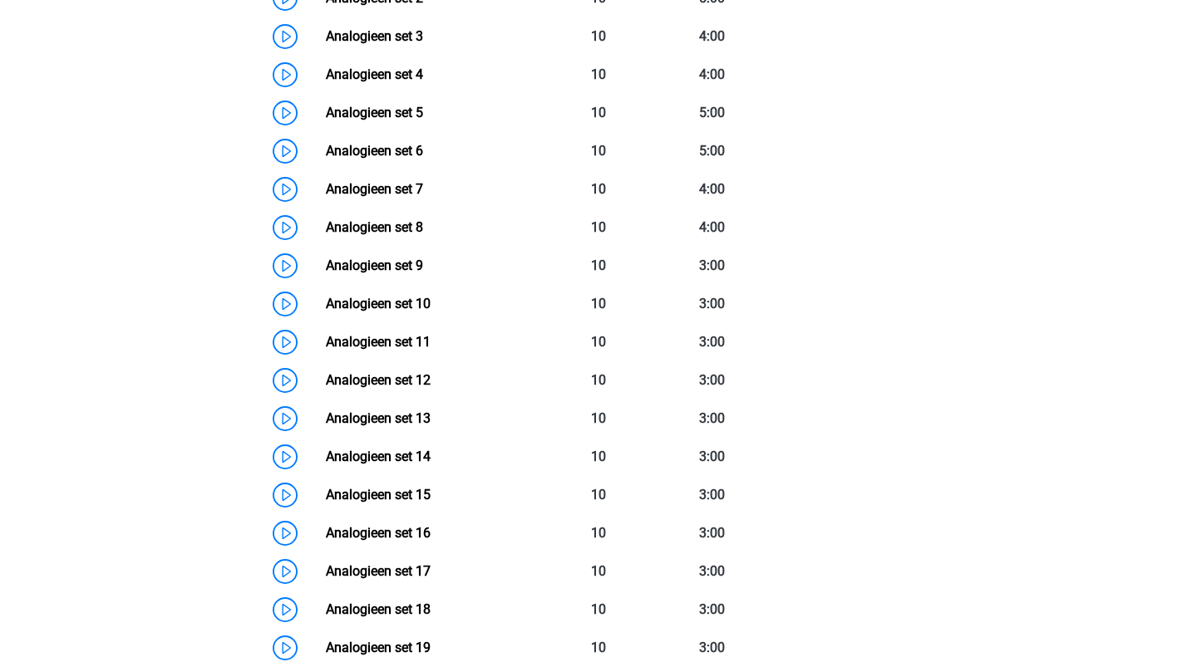
scroll to position [826, 0]
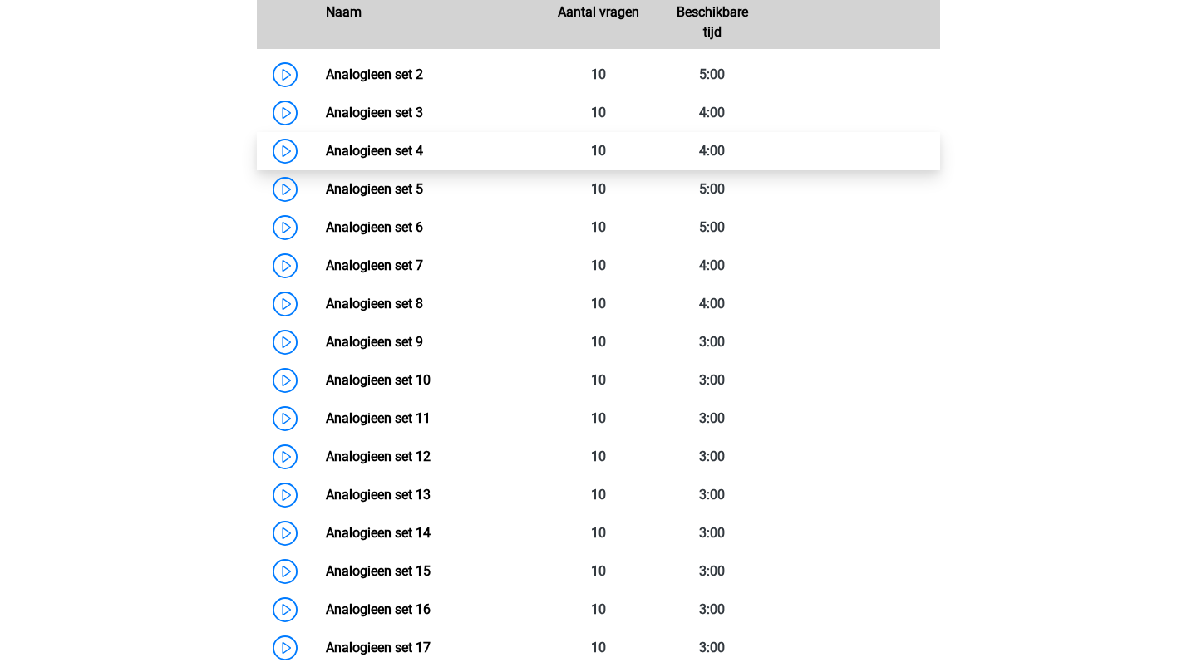
click at [423, 156] on link "Analogieen set 4" at bounding box center [374, 151] width 97 height 16
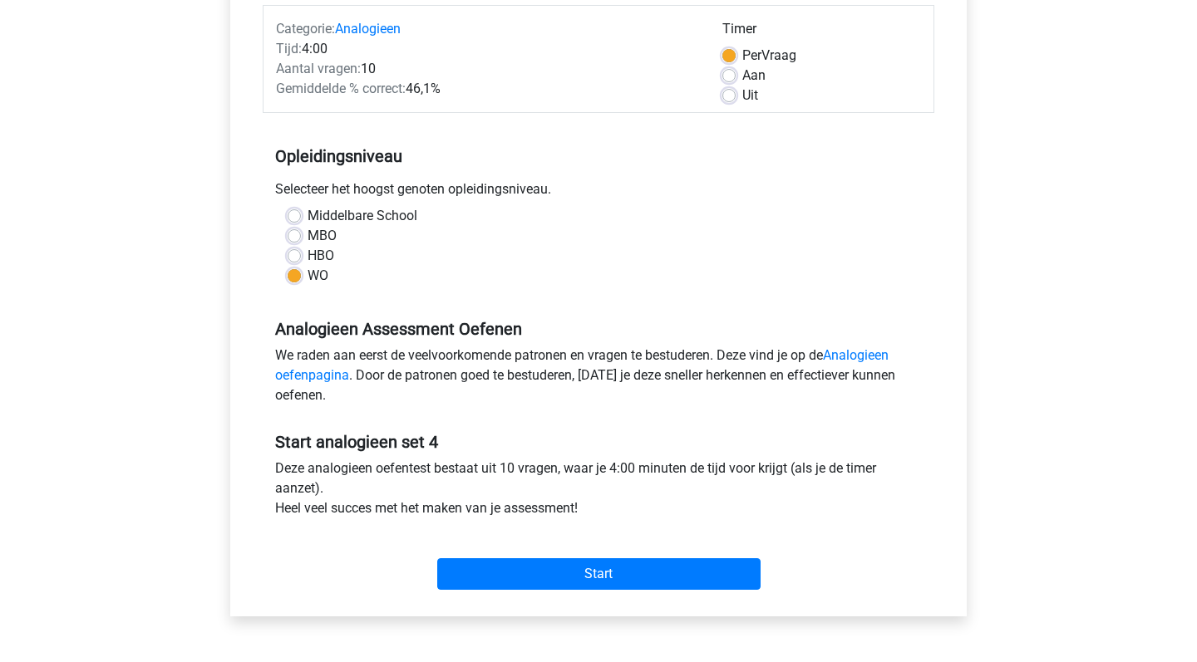
scroll to position [356, 0]
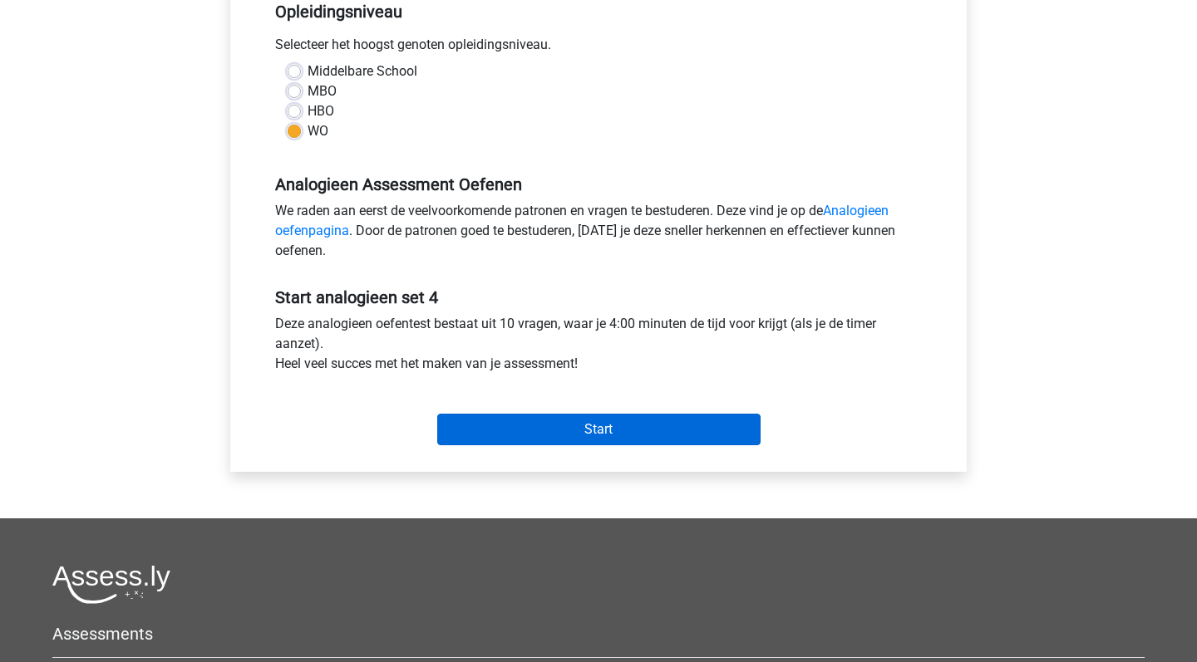
click at [587, 430] on input "Start" at bounding box center [598, 430] width 323 height 32
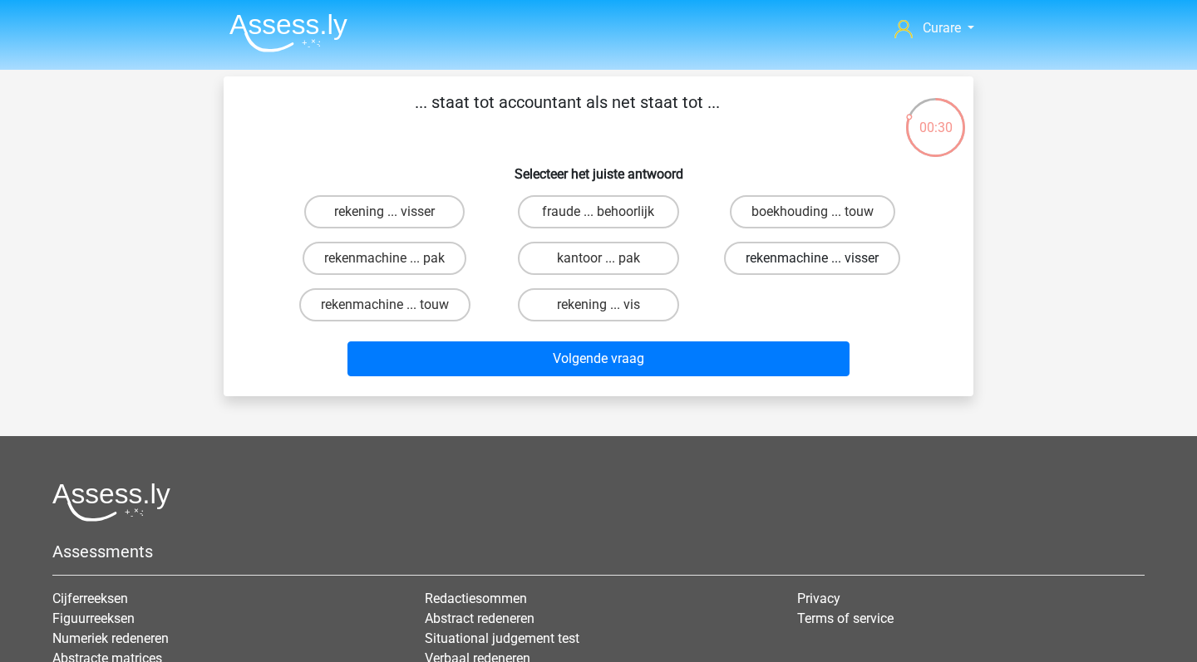
click at [853, 266] on label "rekenmachine ... visser" at bounding box center [812, 258] width 176 height 33
click at [823, 266] on input "rekenmachine ... visser" at bounding box center [817, 263] width 11 height 11
radio input "true"
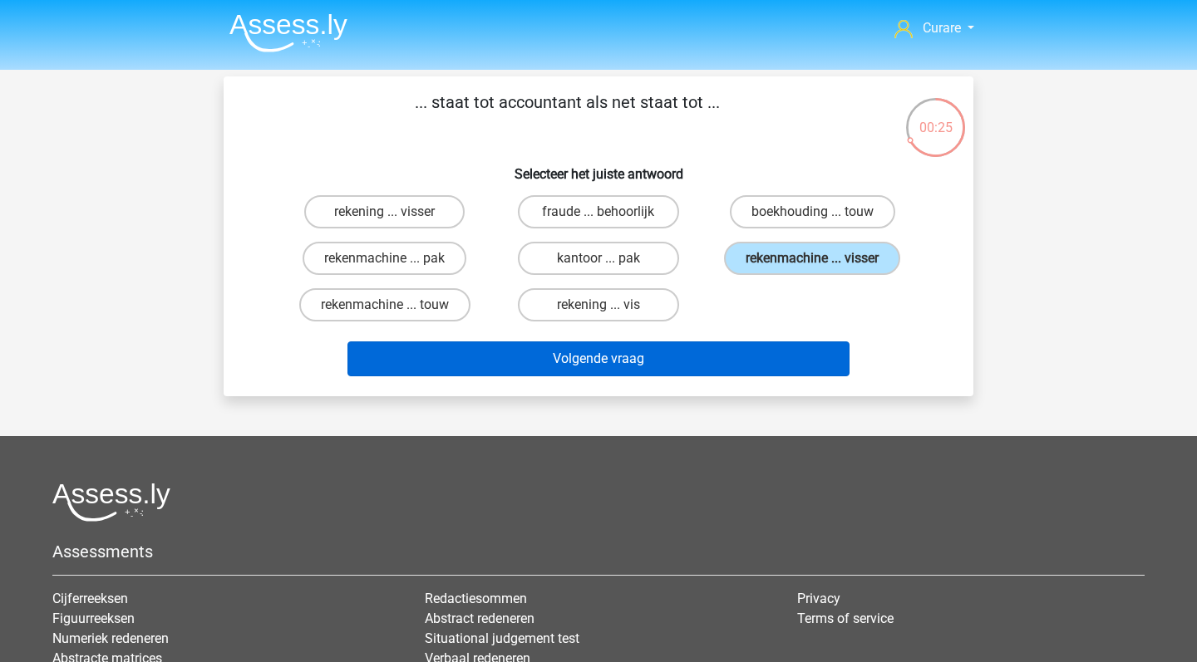
click at [710, 361] on button "Volgende vraag" at bounding box center [598, 359] width 503 height 35
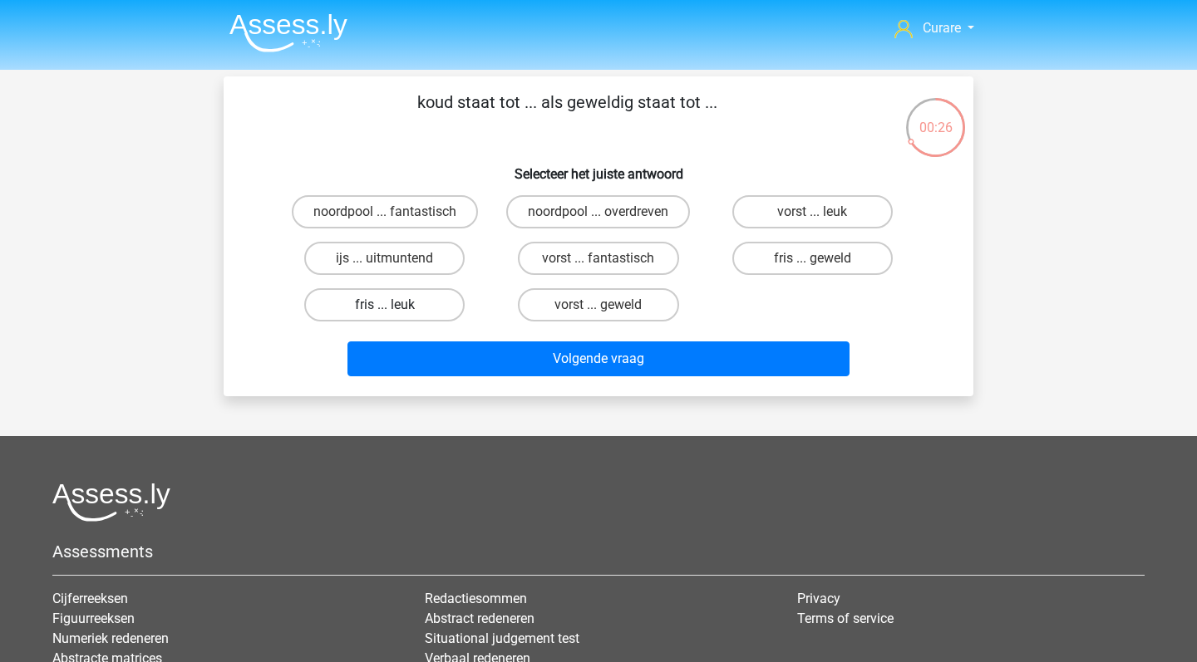
click at [416, 314] on label "fris ... leuk" at bounding box center [384, 304] width 160 height 33
click at [396, 314] on input "fris ... leuk" at bounding box center [390, 310] width 11 height 11
radio input "true"
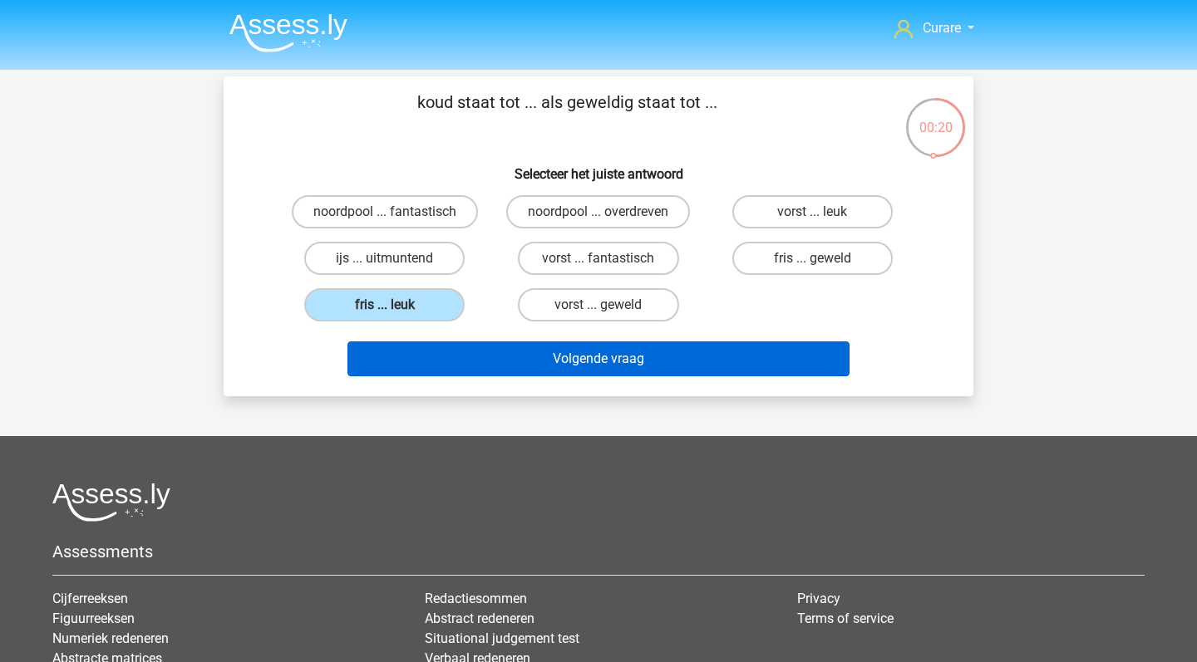
click at [669, 368] on button "Volgende vraag" at bounding box center [598, 359] width 503 height 35
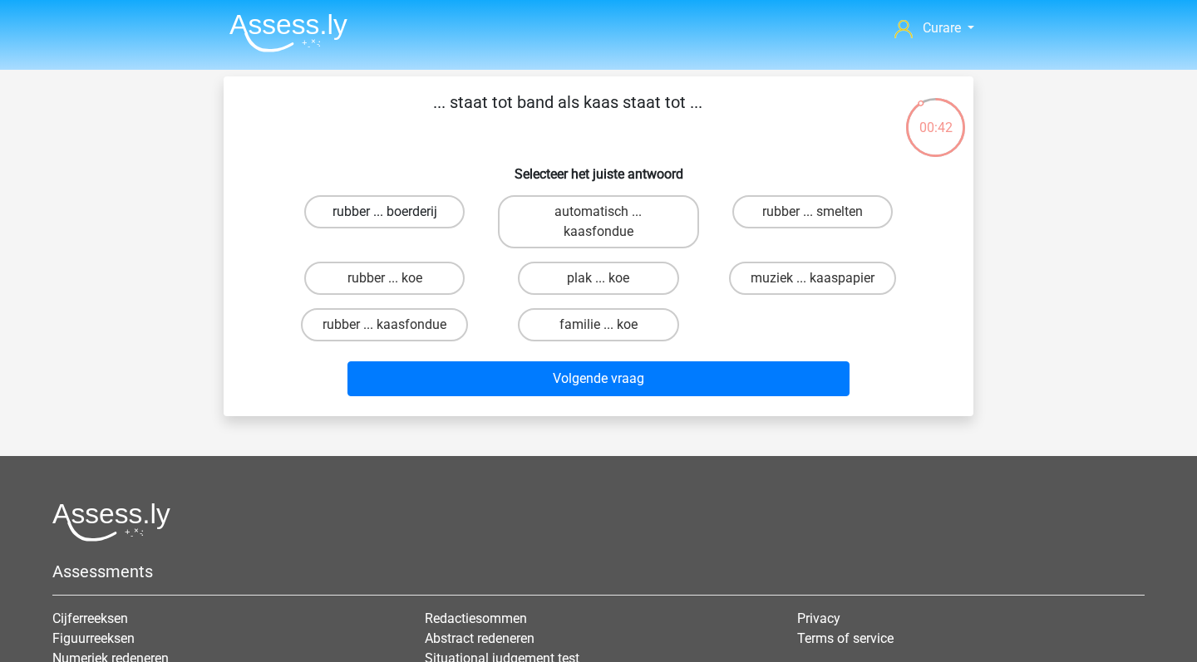
click at [400, 206] on label "rubber ... boerderij" at bounding box center [384, 211] width 160 height 33
click at [396, 212] on input "rubber ... boerderij" at bounding box center [390, 217] width 11 height 11
radio input "true"
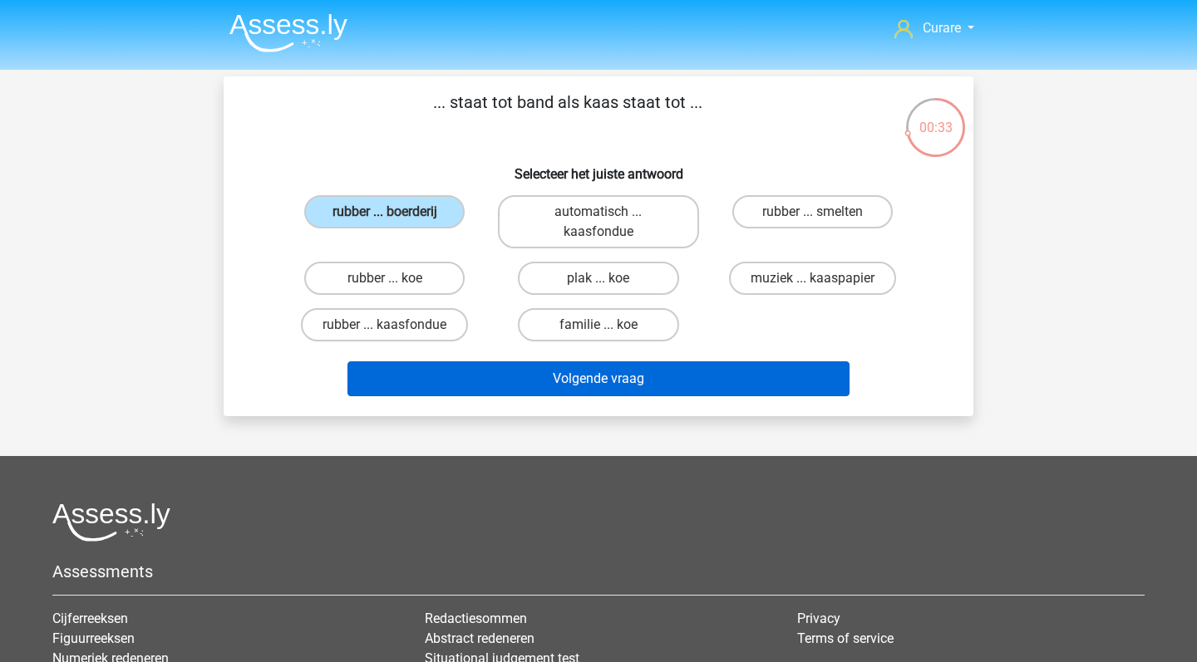
click at [700, 370] on button "Volgende vraag" at bounding box center [598, 378] width 503 height 35
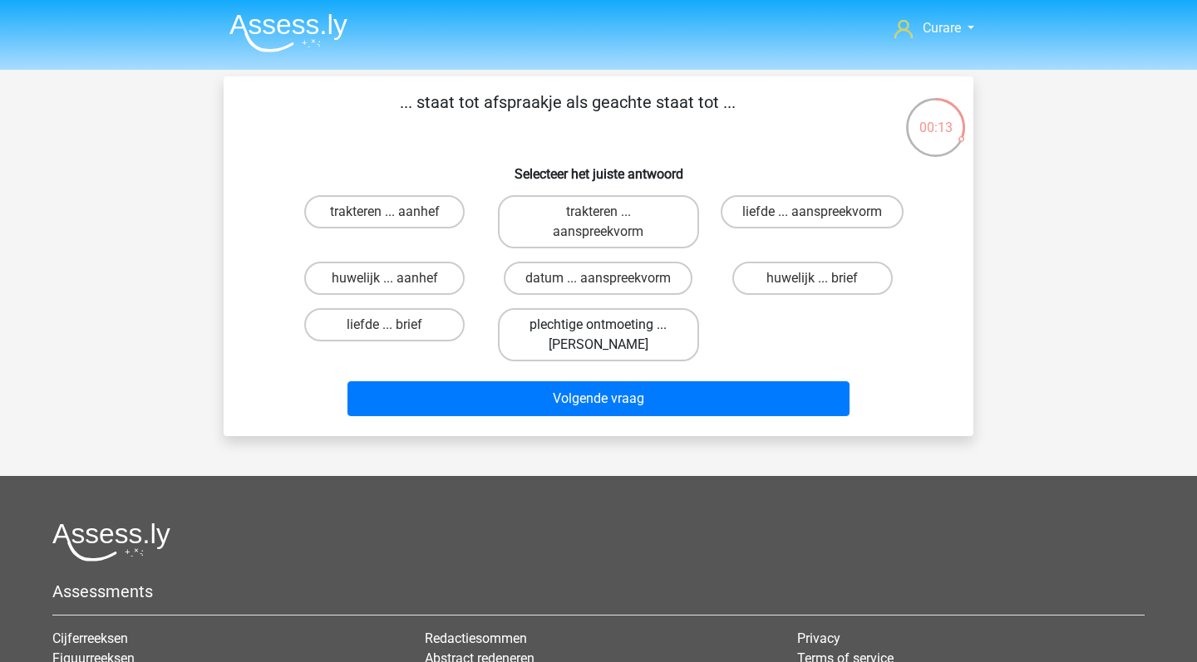
click at [653, 337] on label "plechtige ontmoeting ... hoi" at bounding box center [598, 334] width 200 height 53
click at [609, 336] on input "plechtige ontmoeting ... hoi" at bounding box center [603, 330] width 11 height 11
radio input "true"
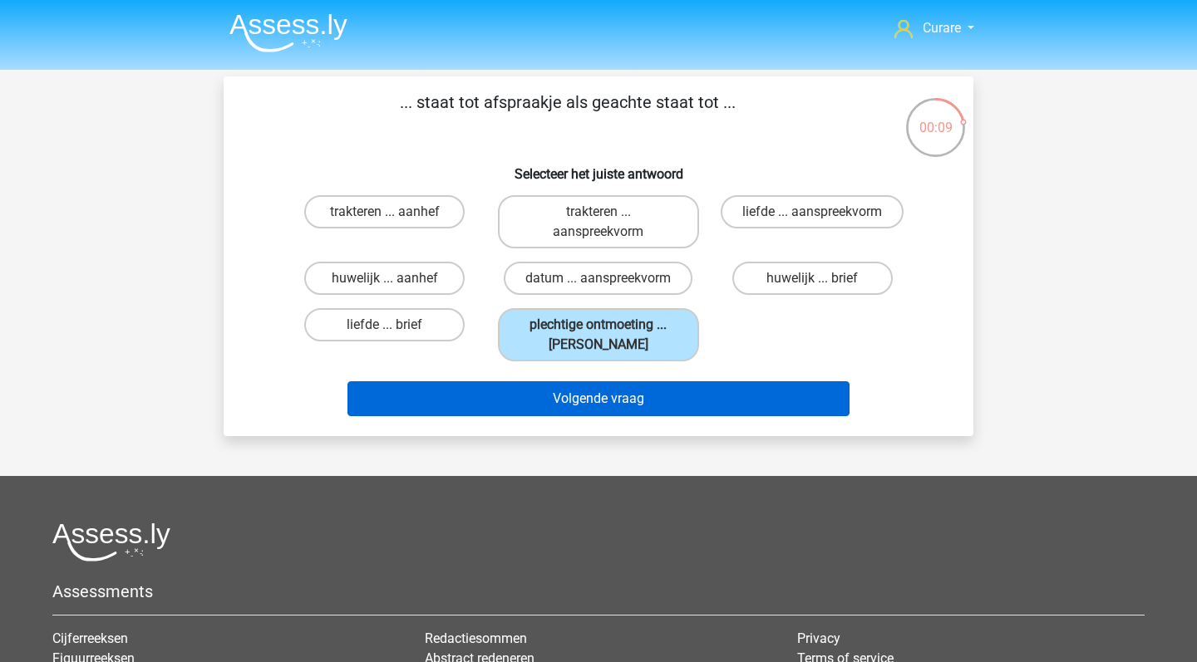
click at [694, 394] on button "Volgende vraag" at bounding box center [598, 398] width 503 height 35
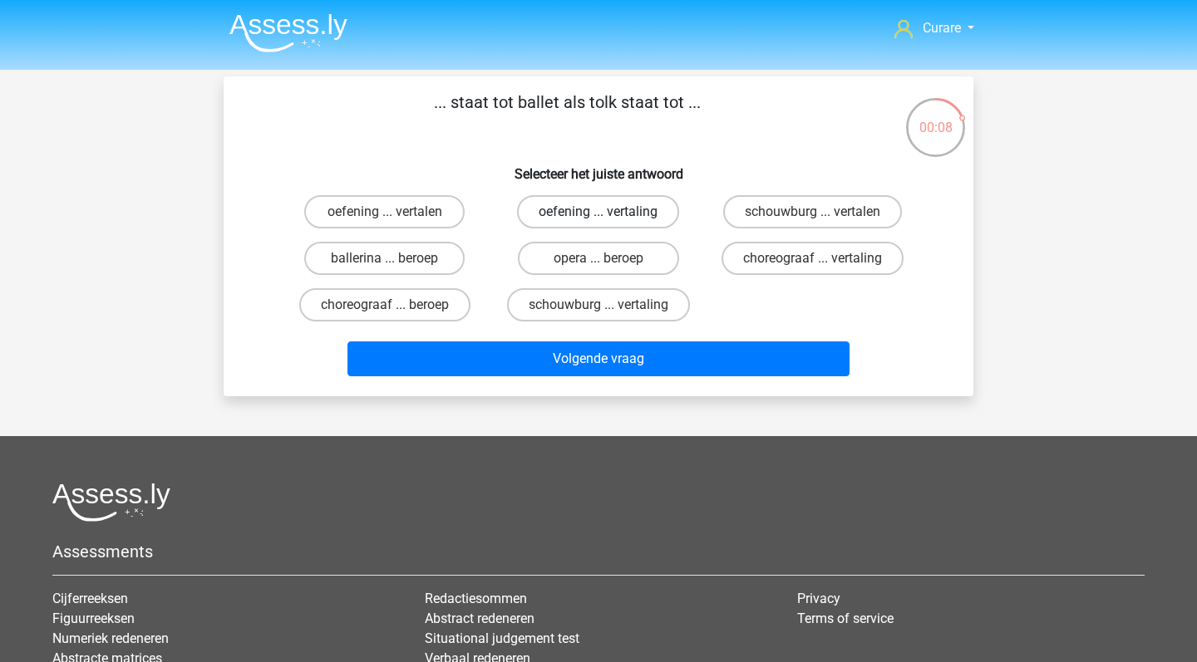
click at [628, 216] on label "oefening ... vertaling" at bounding box center [598, 211] width 162 height 33
click at [609, 216] on input "oefening ... vertaling" at bounding box center [603, 217] width 11 height 11
radio input "true"
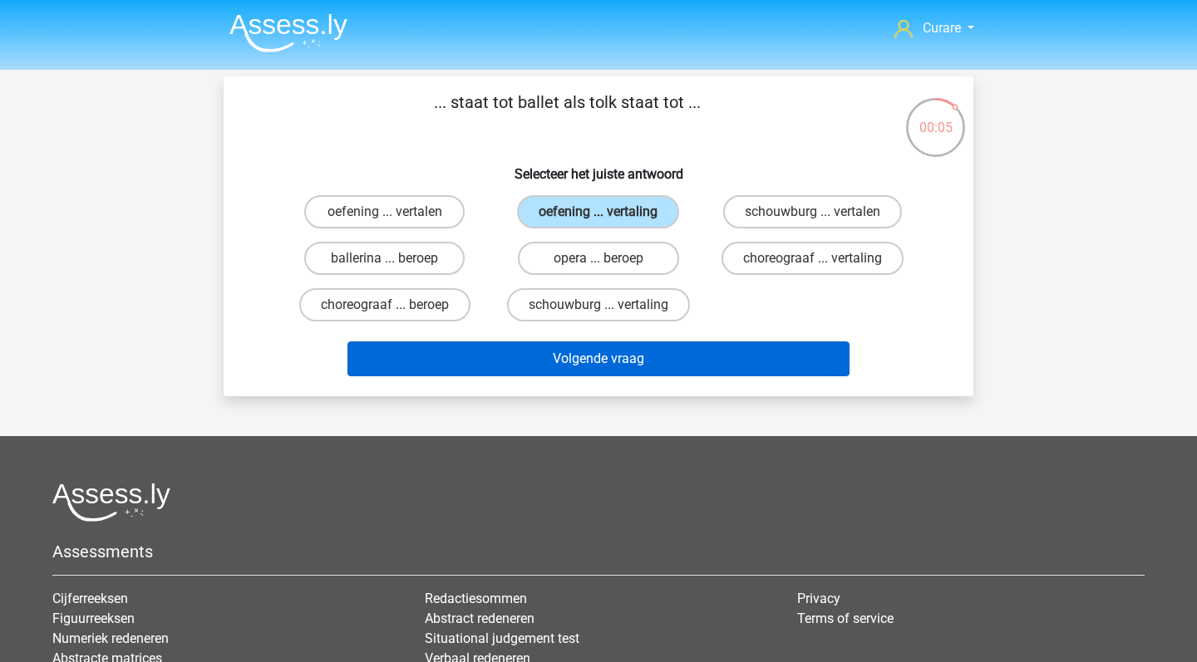
click at [644, 360] on button "Volgende vraag" at bounding box center [598, 359] width 503 height 35
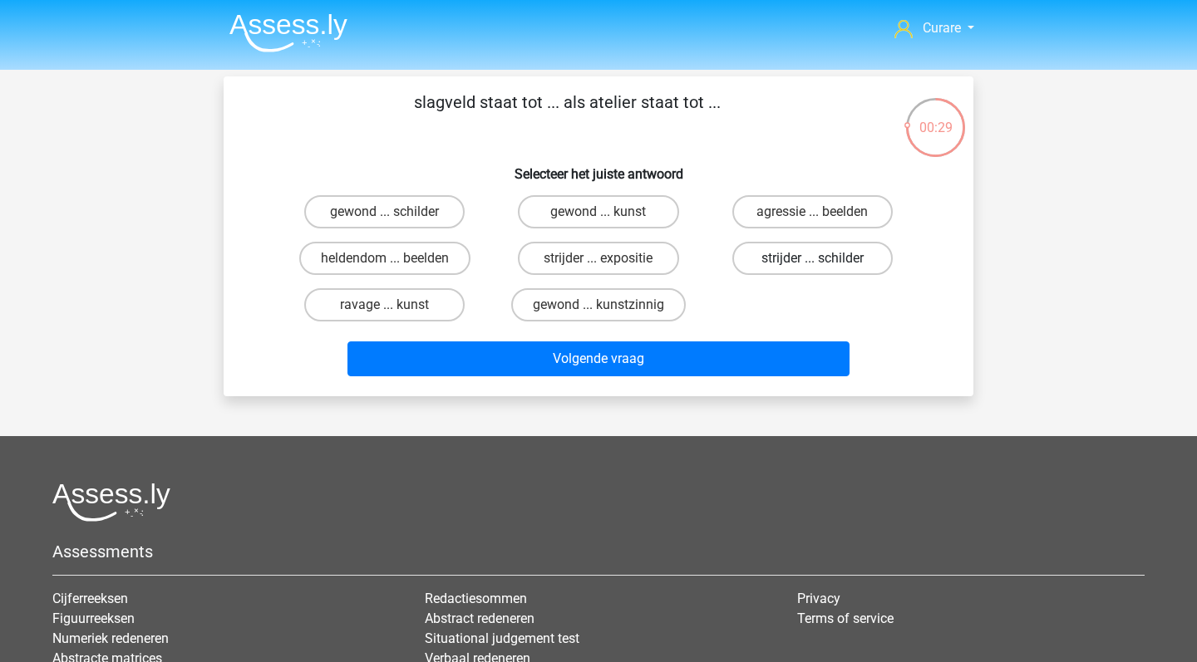
click at [808, 263] on label "strijder ... schilder" at bounding box center [812, 258] width 160 height 33
click at [812, 263] on input "strijder ... schilder" at bounding box center [817, 263] width 11 height 11
radio input "true"
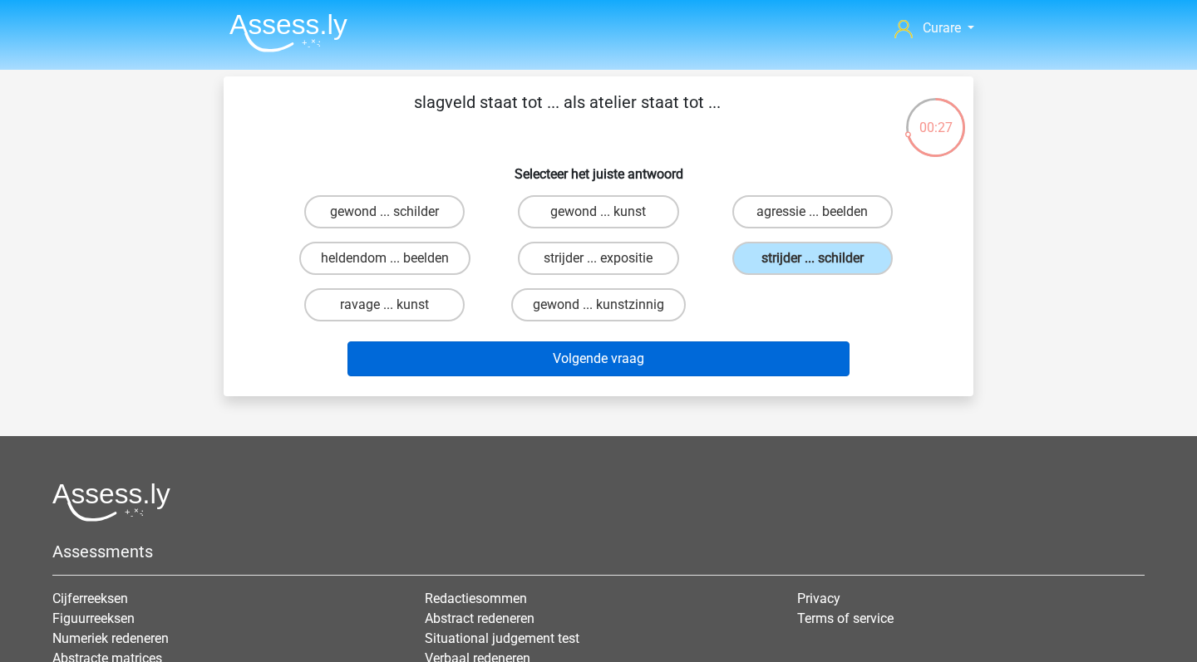
click at [710, 370] on button "Volgende vraag" at bounding box center [598, 359] width 503 height 35
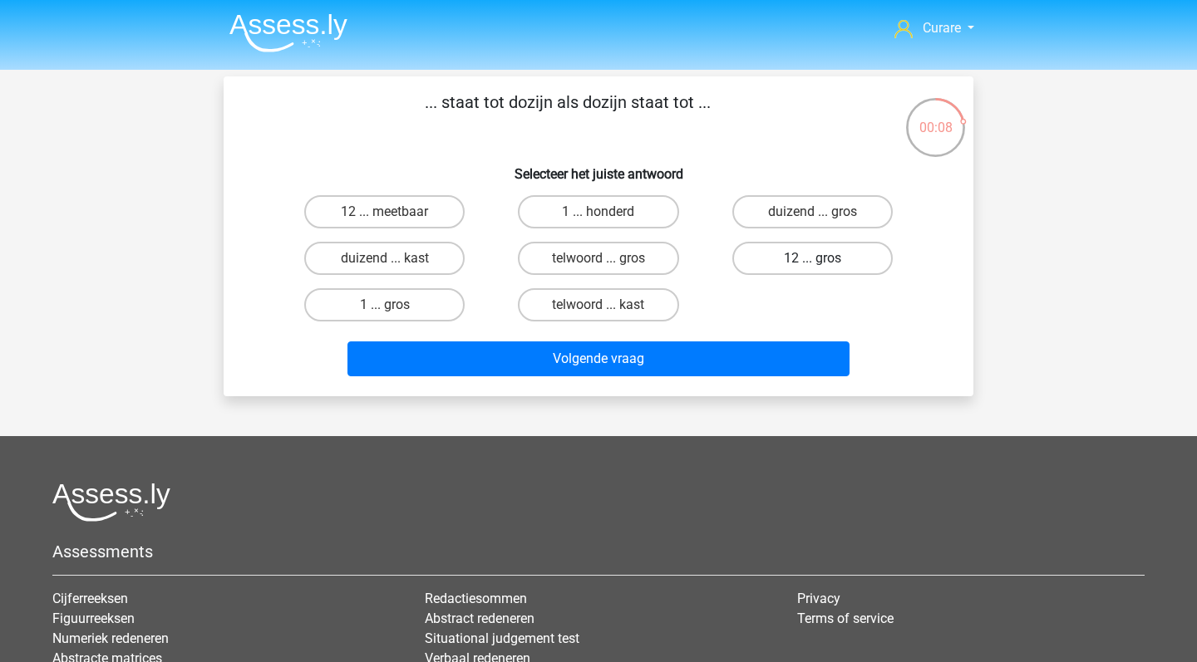
click at [803, 259] on label "12 ... gros" at bounding box center [812, 258] width 160 height 33
click at [812, 259] on input "12 ... gros" at bounding box center [817, 263] width 11 height 11
radio input "true"
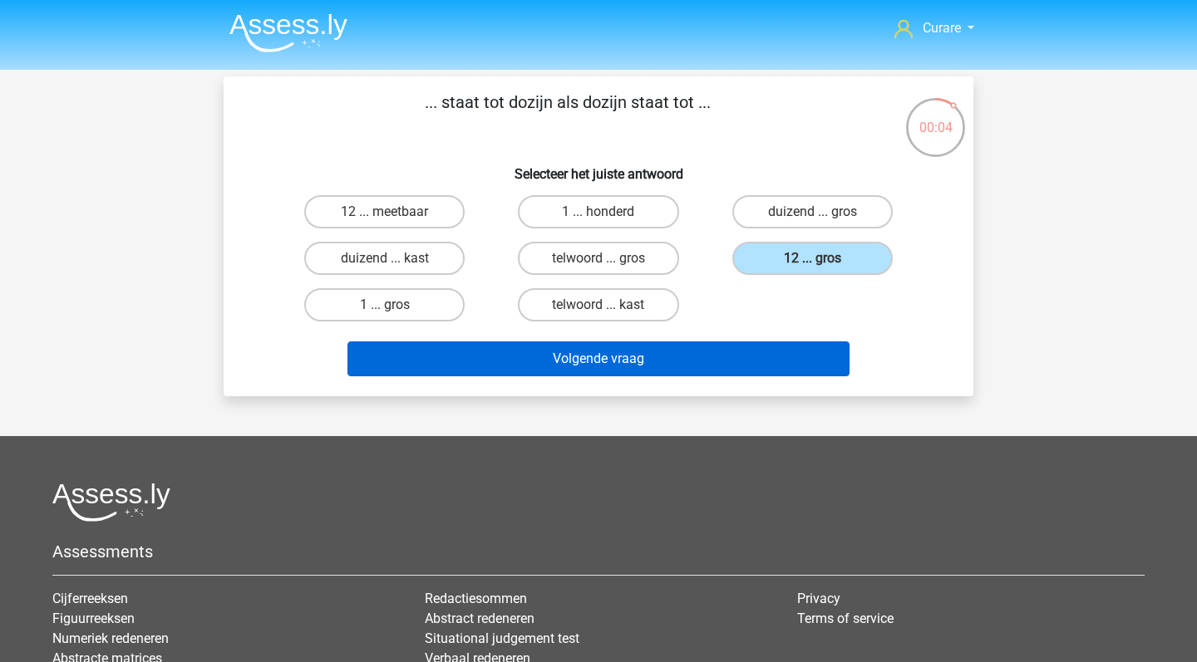
click at [686, 368] on button "Volgende vraag" at bounding box center [598, 359] width 503 height 35
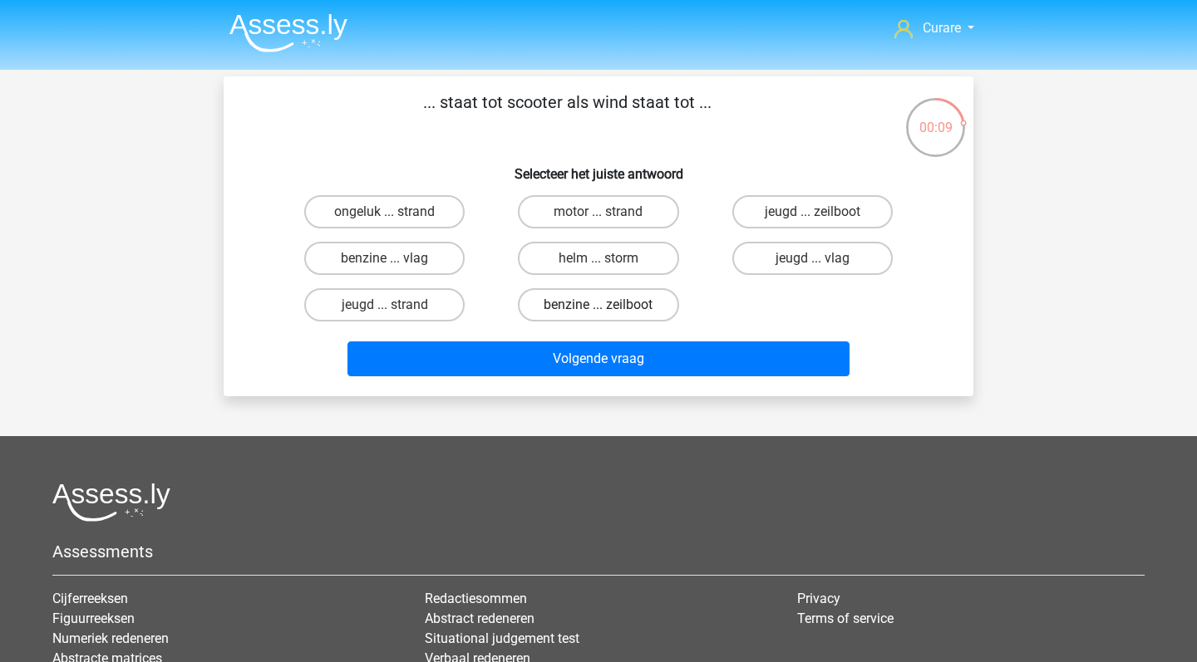
click at [585, 304] on label "benzine ... zeilboot" at bounding box center [598, 304] width 160 height 33
click at [598, 305] on input "benzine ... zeilboot" at bounding box center [603, 310] width 11 height 11
radio input "true"
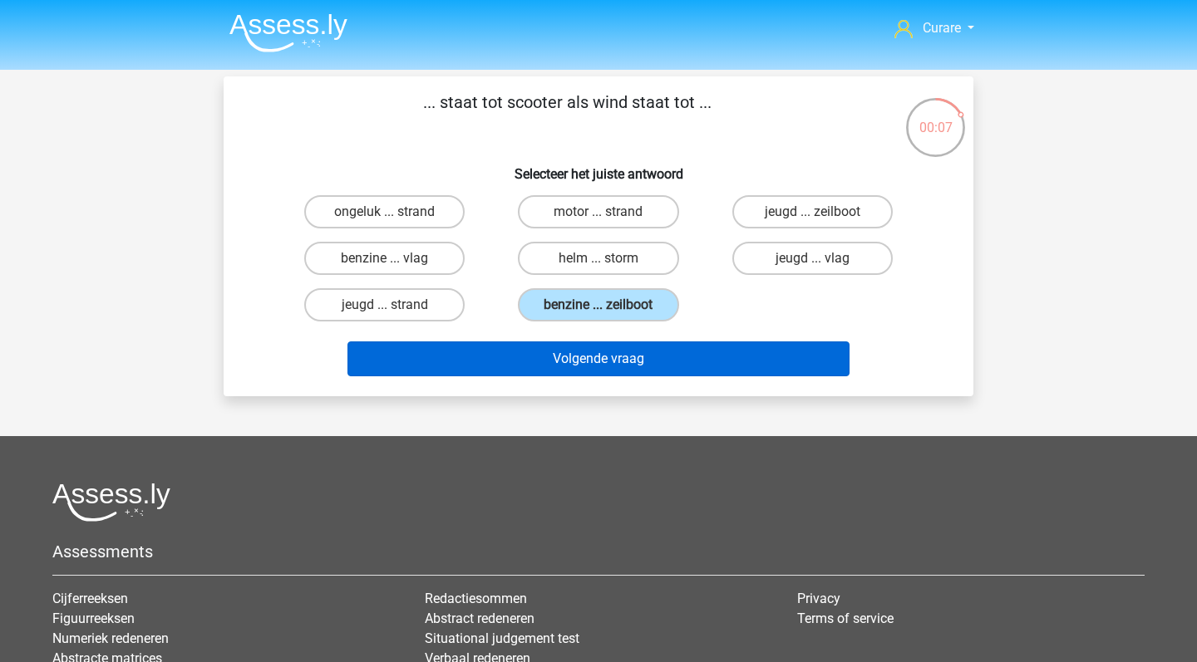
click at [704, 360] on button "Volgende vraag" at bounding box center [598, 359] width 503 height 35
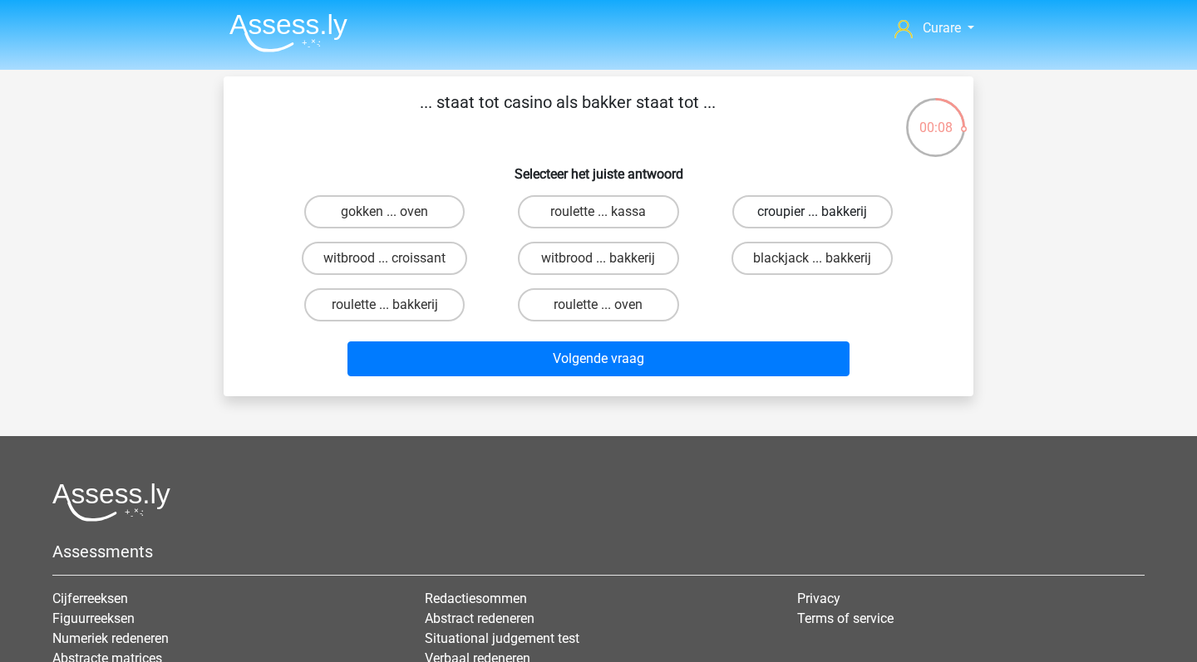
click at [837, 215] on label "croupier ... bakkerij" at bounding box center [812, 211] width 160 height 33
click at [823, 215] on input "croupier ... bakkerij" at bounding box center [817, 217] width 11 height 11
radio input "true"
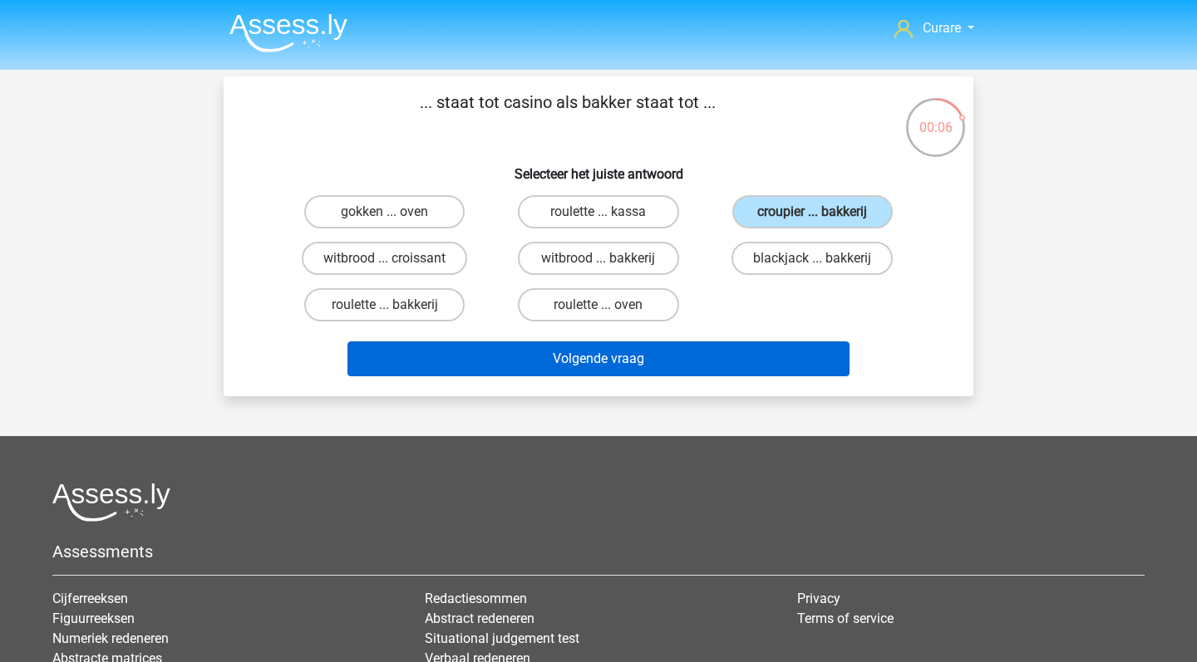
click at [691, 362] on button "Volgende vraag" at bounding box center [598, 359] width 503 height 35
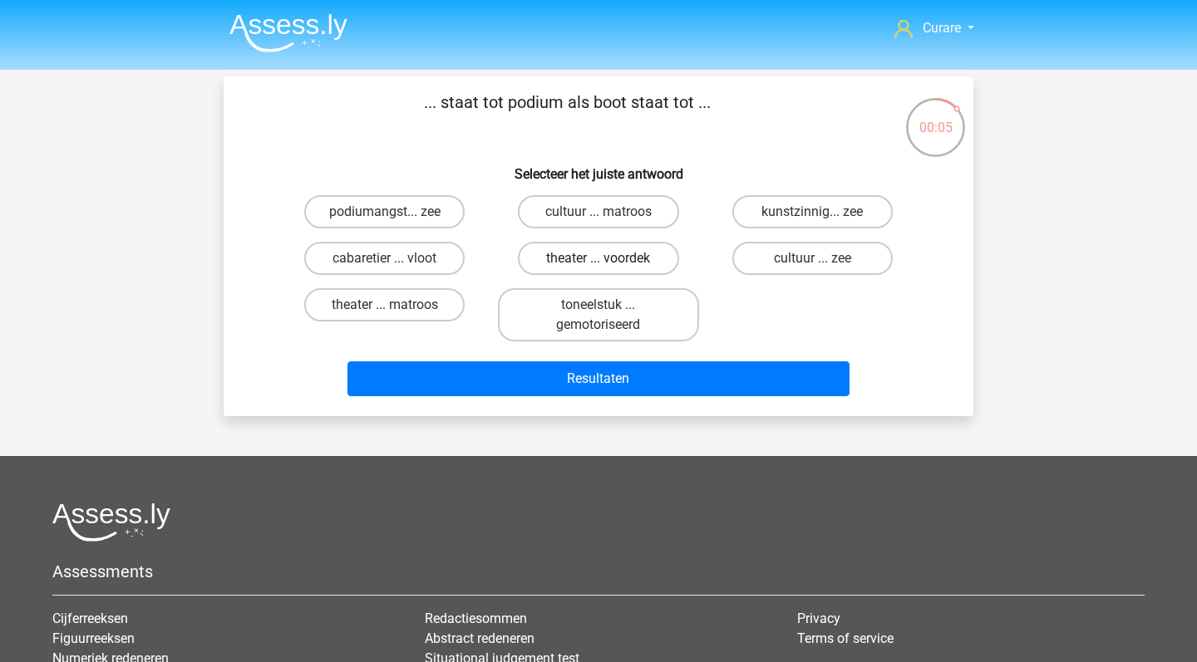
click at [596, 259] on label "theater ... voordek" at bounding box center [598, 258] width 160 height 33
click at [598, 259] on input "theater ... voordek" at bounding box center [603, 263] width 11 height 11
radio input "true"
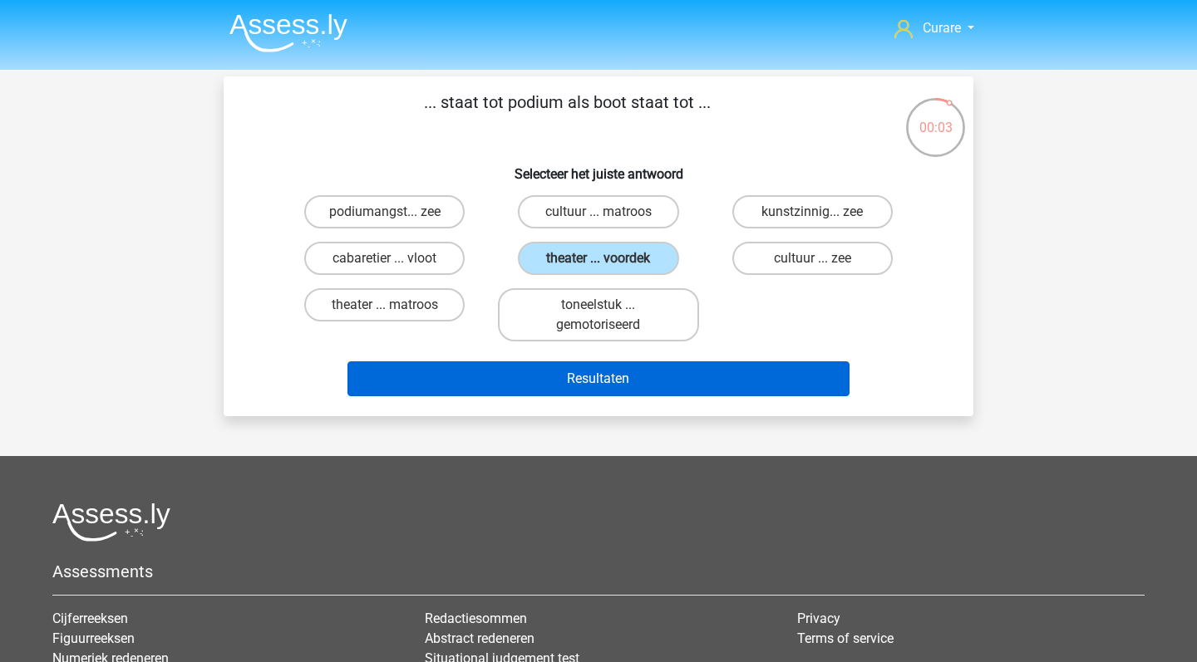
click at [730, 382] on button "Resultaten" at bounding box center [598, 378] width 503 height 35
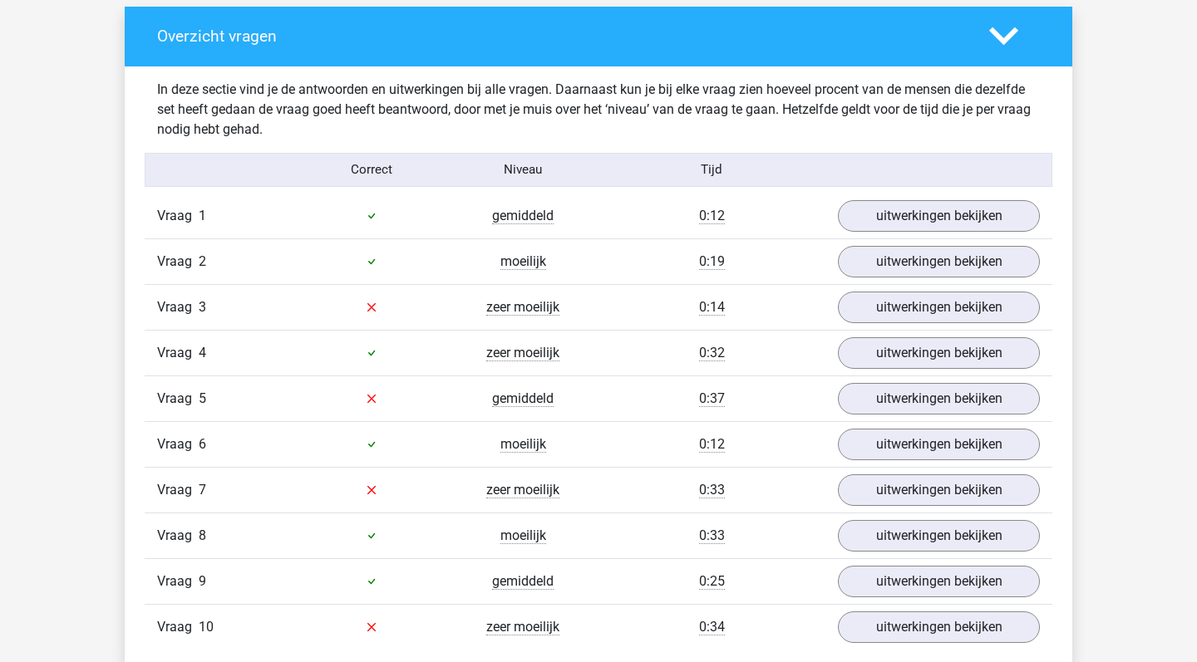
scroll to position [1008, 0]
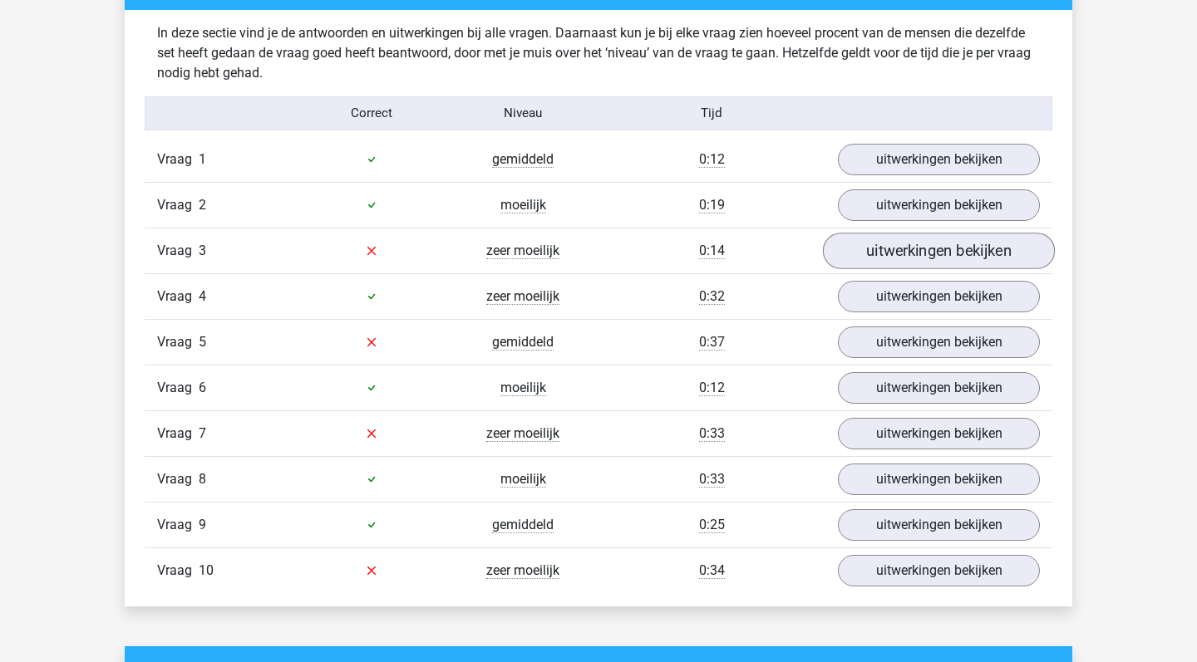
click at [929, 258] on link "uitwerkingen bekijken" at bounding box center [939, 251] width 232 height 37
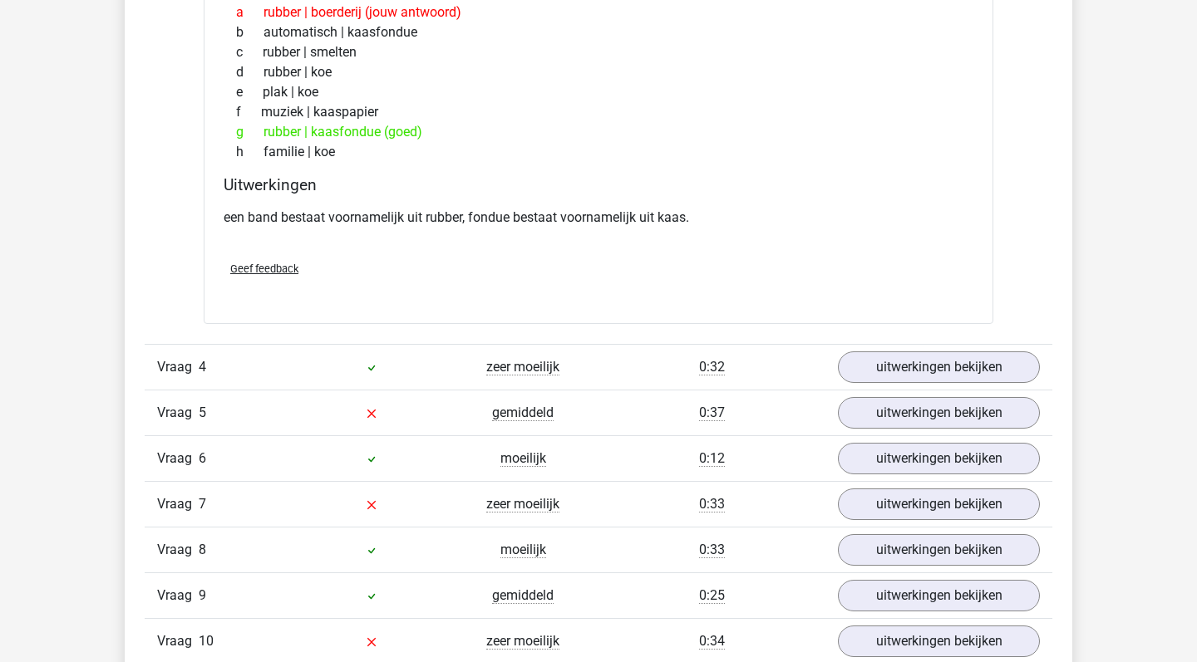
scroll to position [1374, 0]
click at [912, 410] on link "uitwerkingen bekijken" at bounding box center [939, 411] width 232 height 37
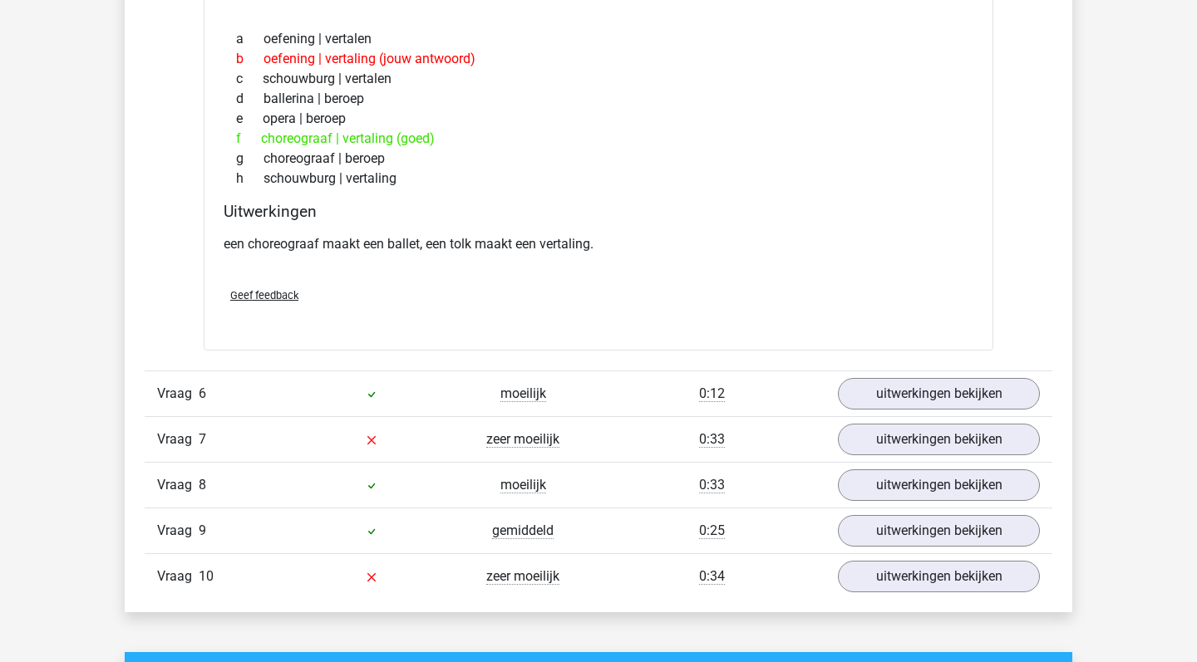
scroll to position [1855, 0]
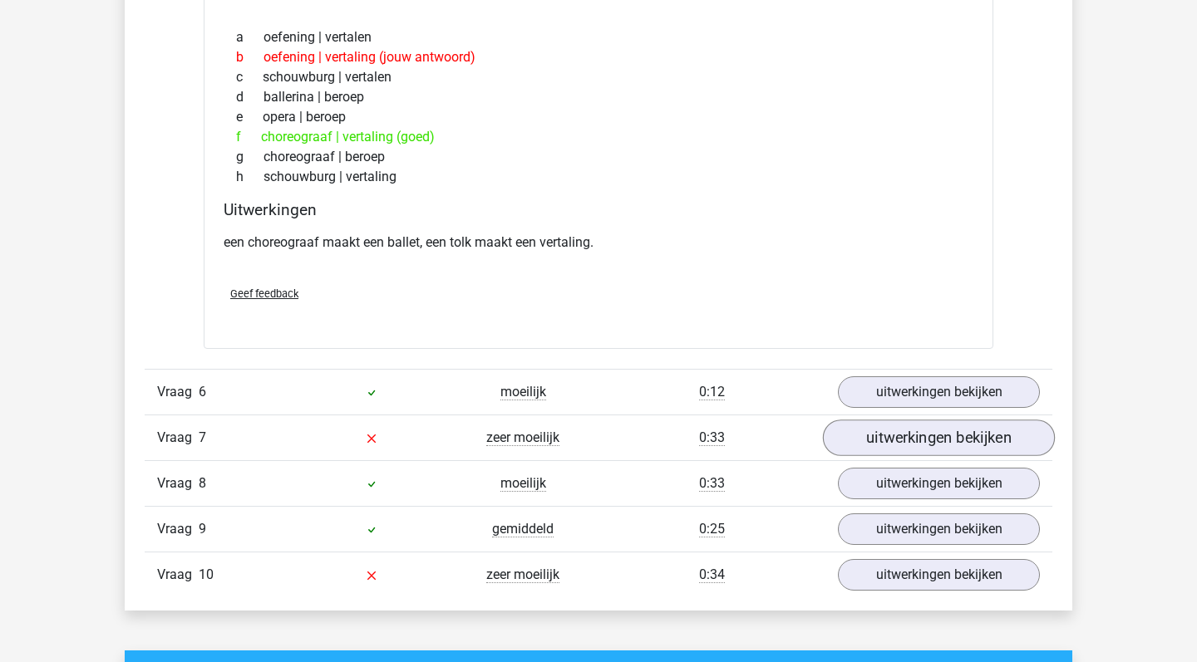
click at [923, 443] on link "uitwerkingen bekijken" at bounding box center [939, 438] width 232 height 37
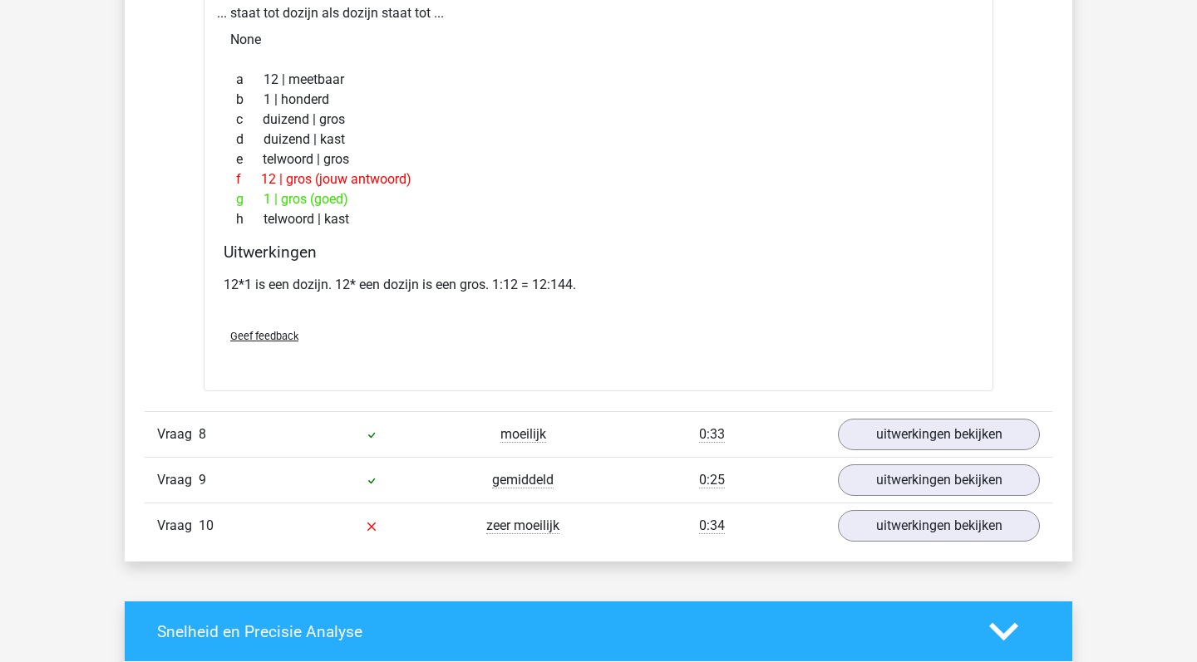
scroll to position [2386, 0]
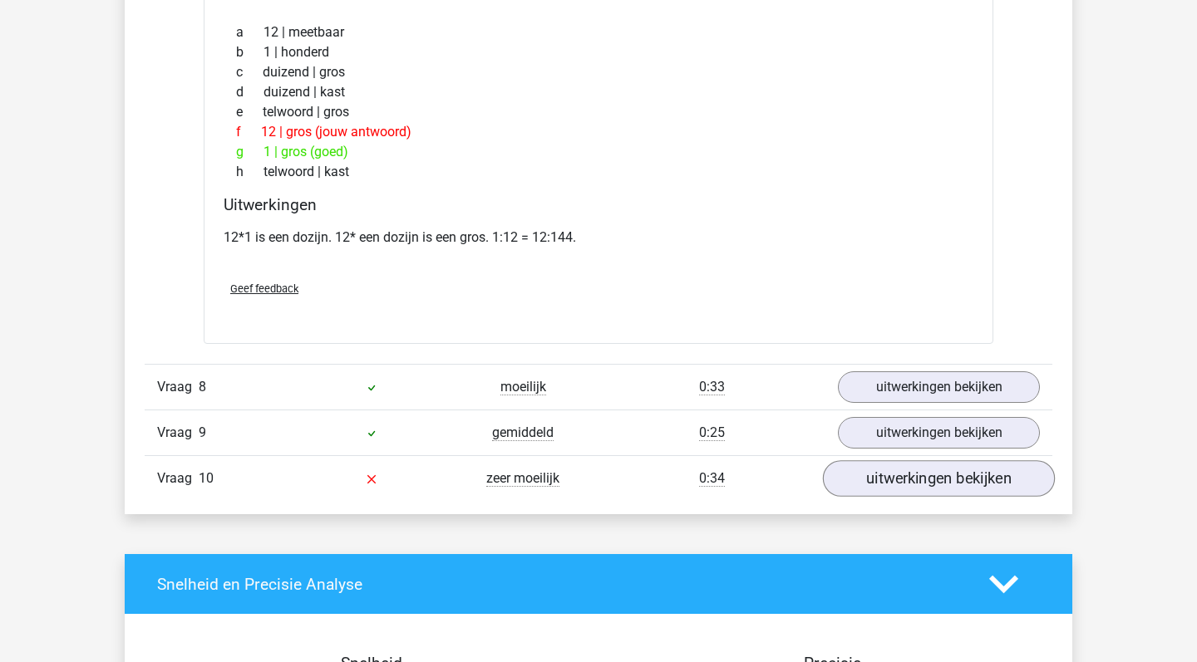
click at [883, 478] on link "uitwerkingen bekijken" at bounding box center [939, 478] width 232 height 37
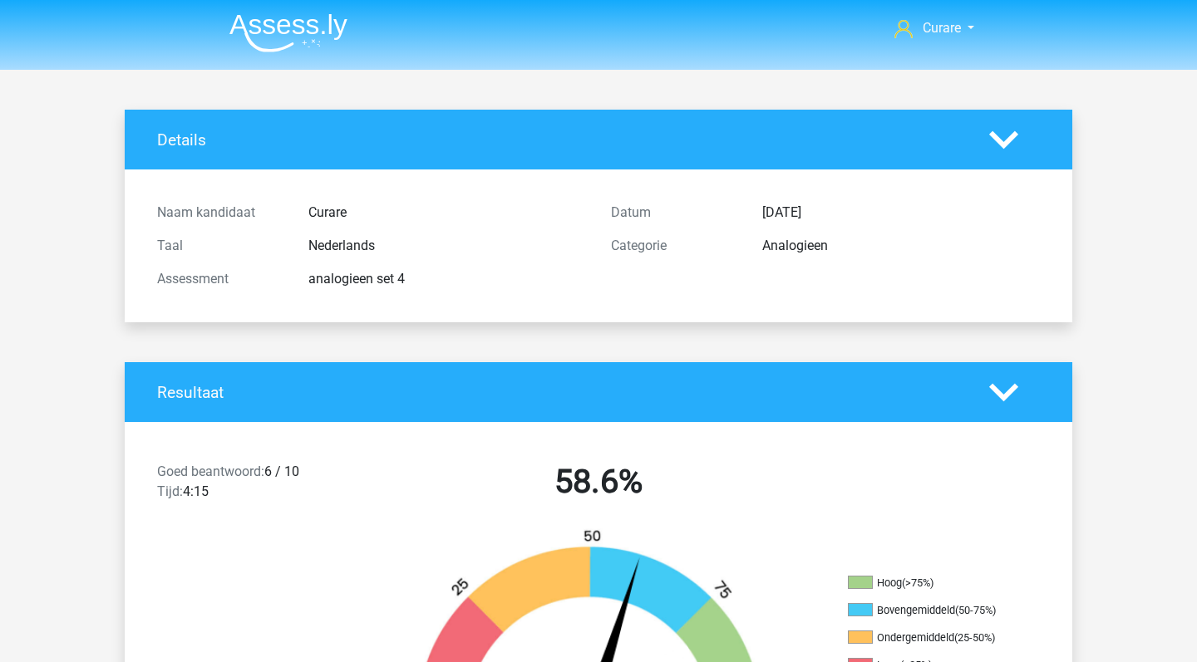
scroll to position [0, 0]
